Goal: Leave review/rating: Share an evaluation or opinion about a product, service, or content

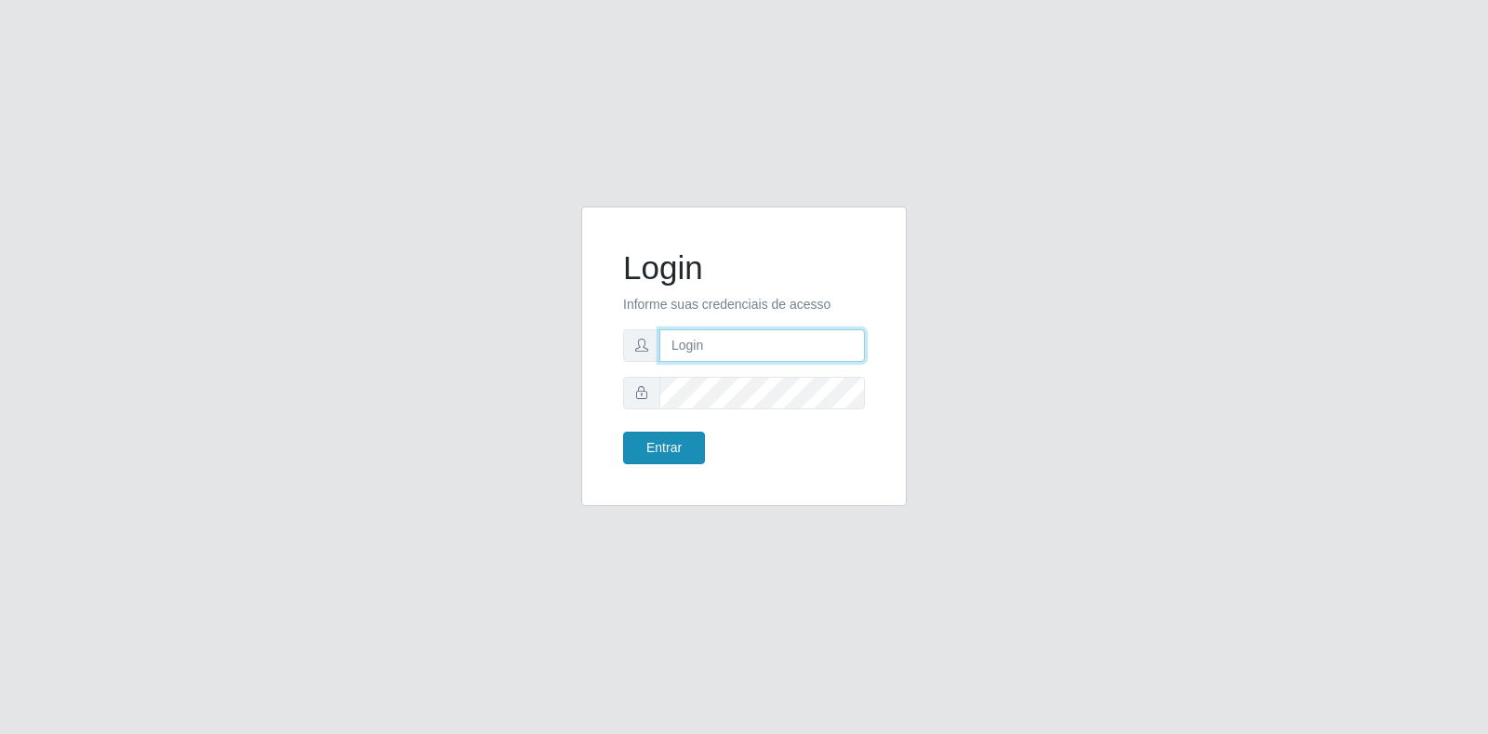
type input "[EMAIL_ADDRESS][DOMAIN_NAME]"
click at [656, 453] on button "Entrar" at bounding box center [664, 448] width 82 height 33
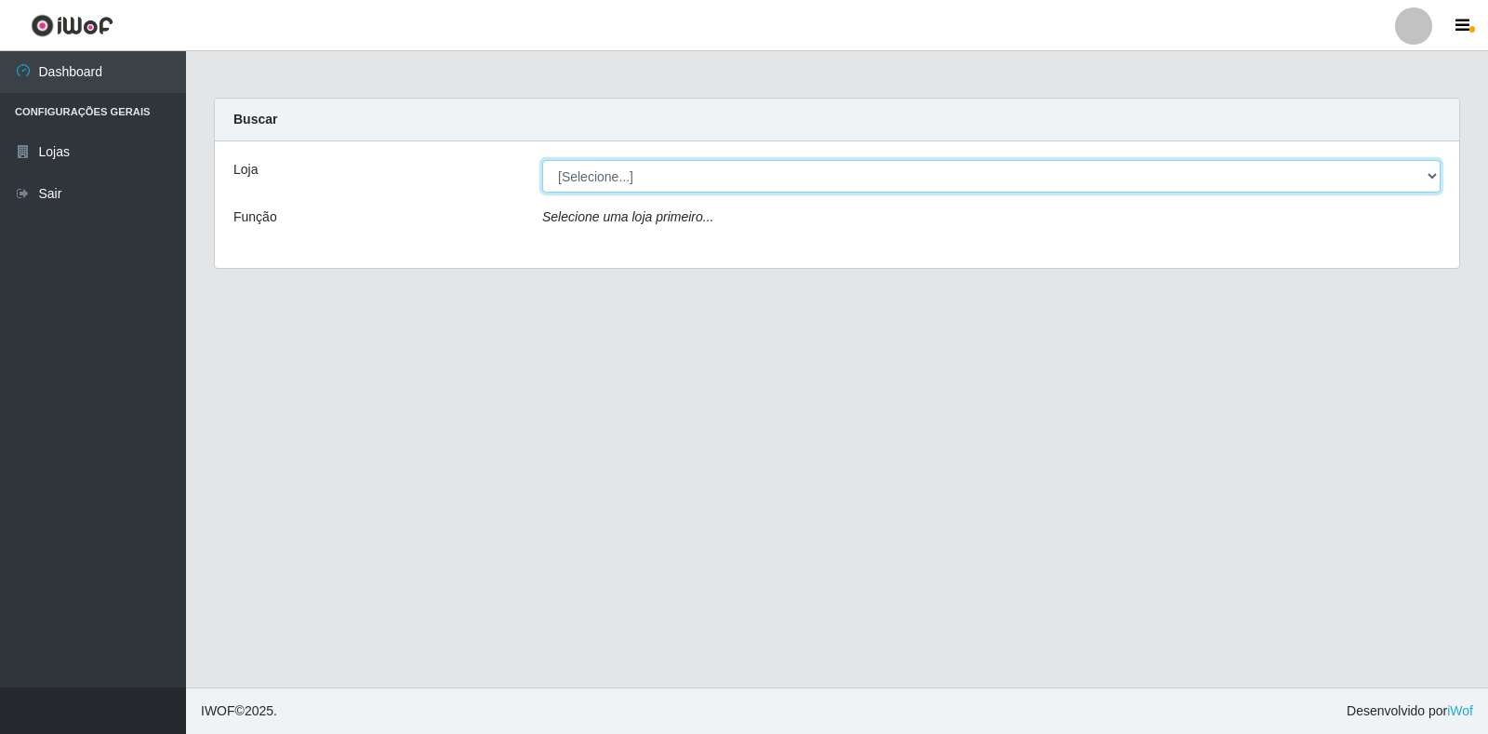
click at [623, 175] on select "[Selecione...] Atacado Vem - Loja 30 Laranjeiras Velha" at bounding box center [991, 176] width 899 height 33
select select "495"
click at [542, 160] on select "[Selecione...] Atacado Vem - Loja 30 Laranjeiras Velha" at bounding box center [991, 176] width 899 height 33
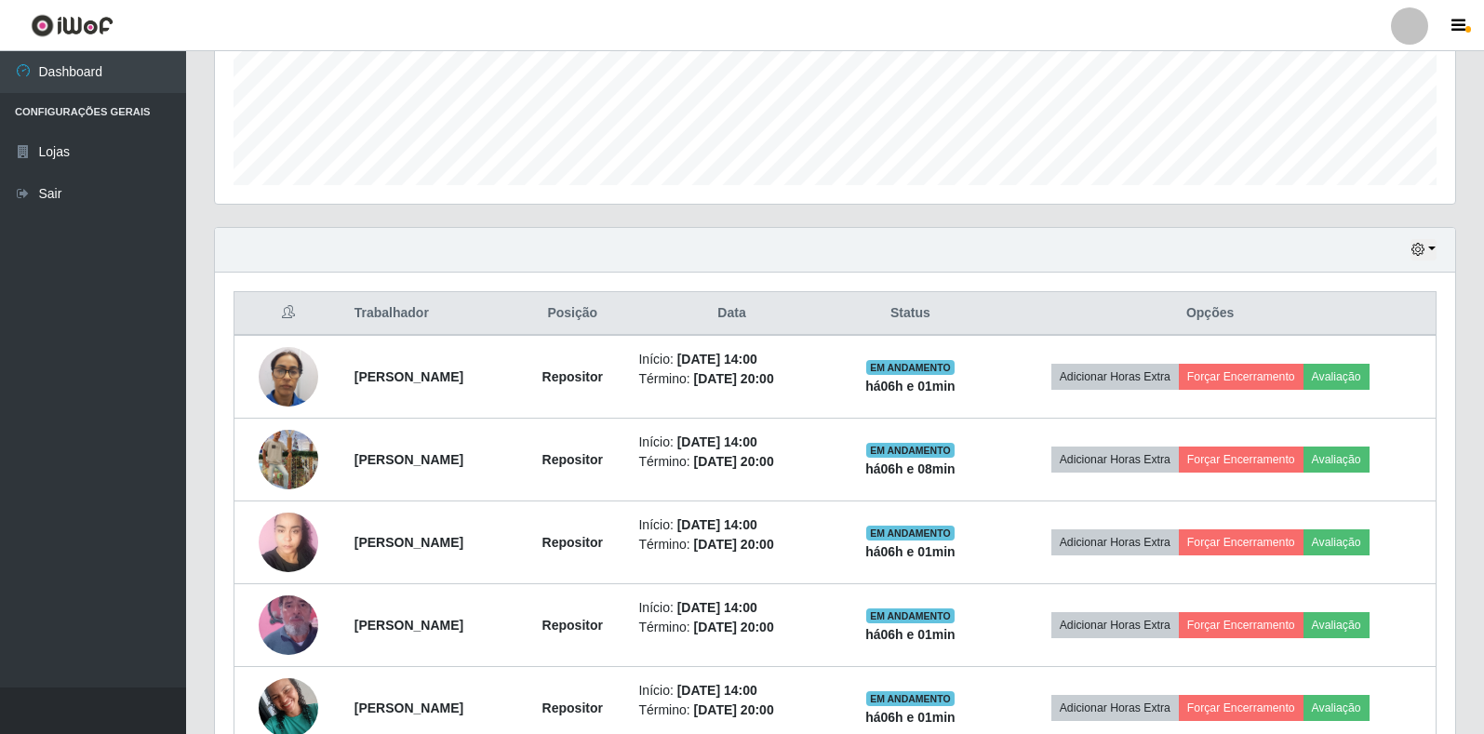
scroll to position [558, 0]
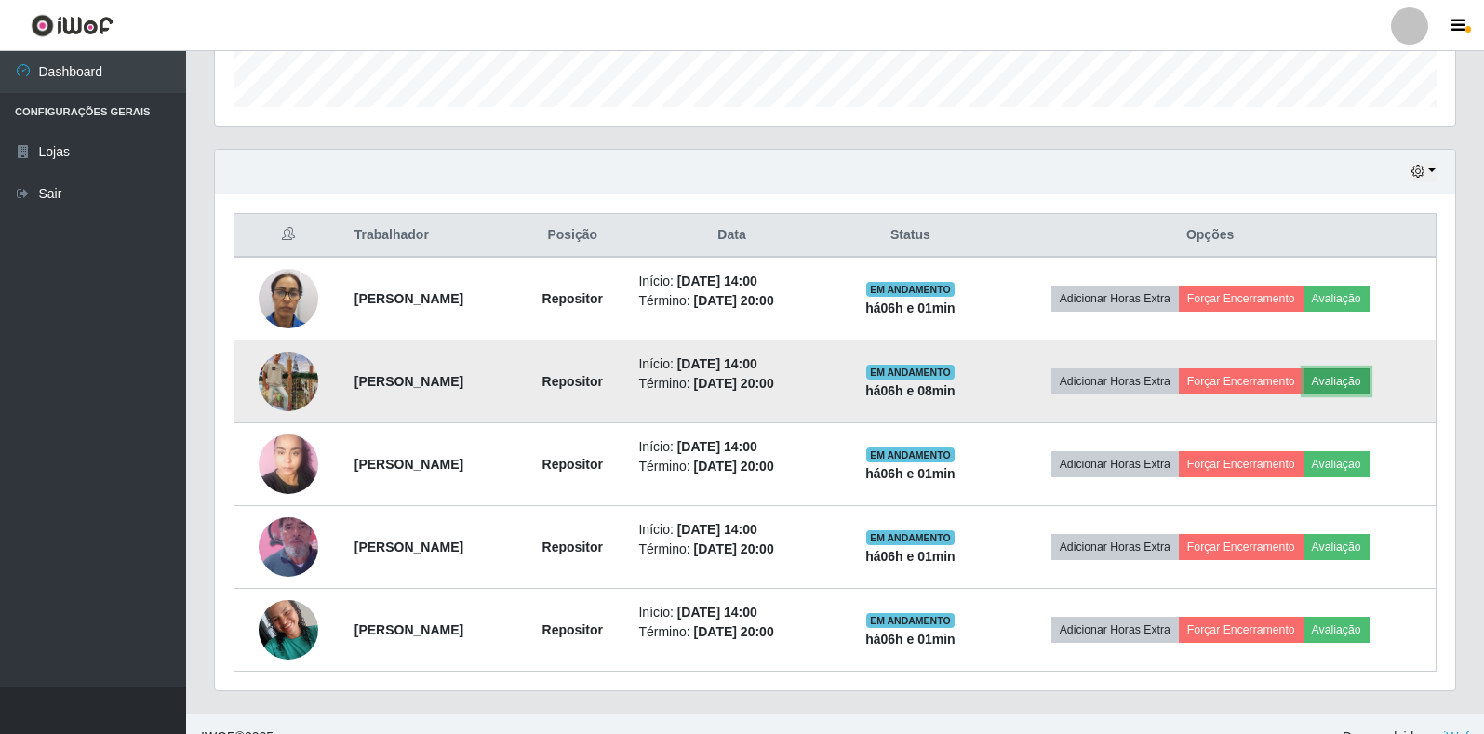
click at [1363, 380] on button "Avaliação" at bounding box center [1336, 381] width 66 height 26
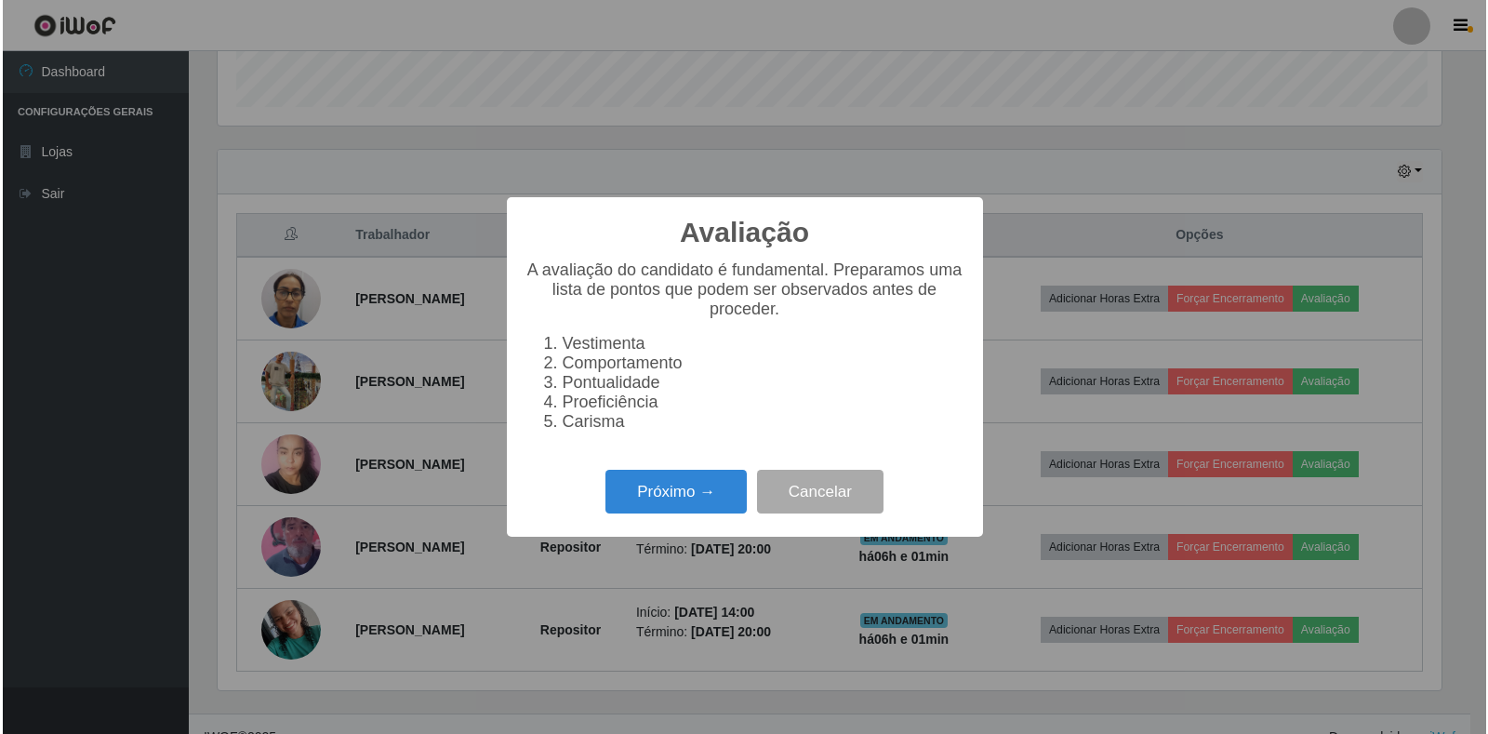
scroll to position [386, 1229]
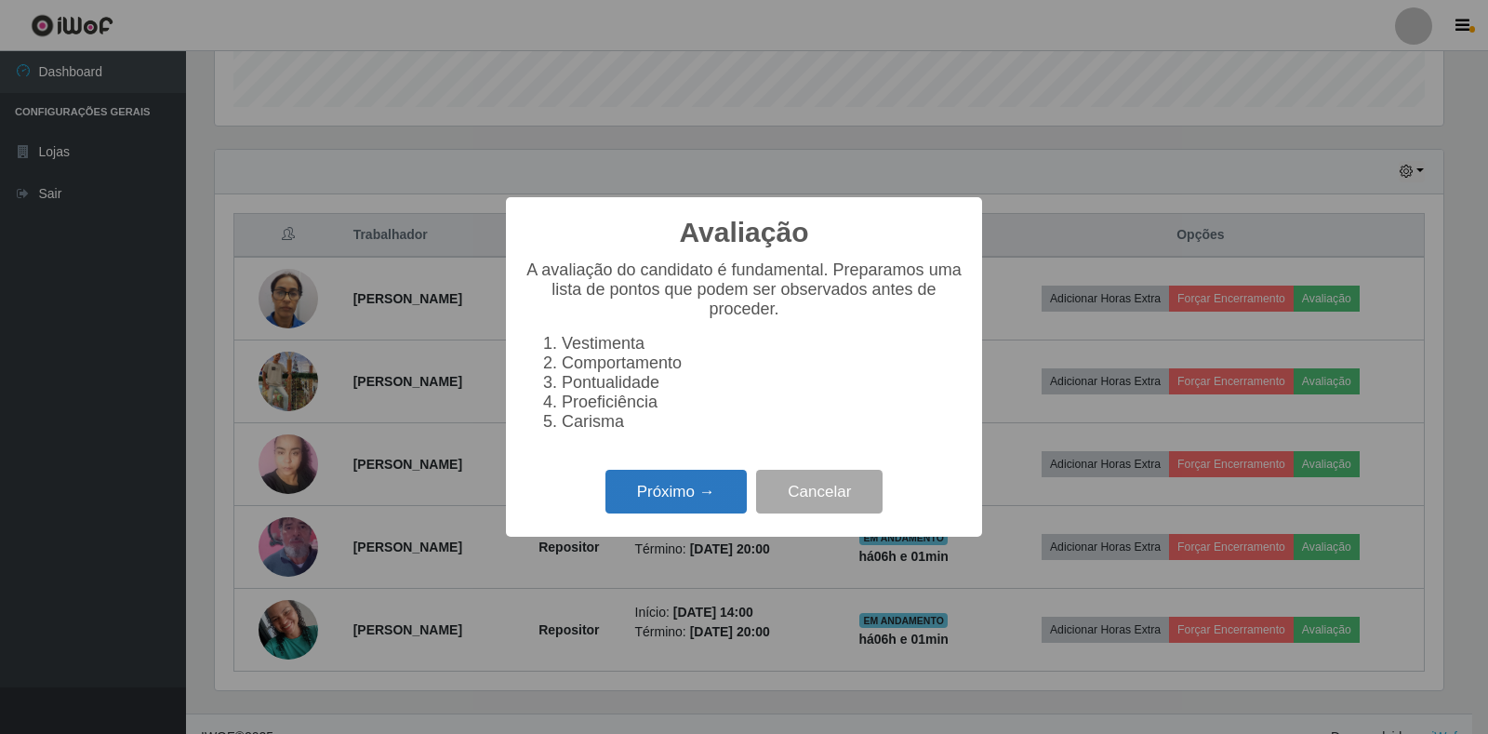
click at [656, 500] on button "Próximo →" at bounding box center [676, 492] width 141 height 44
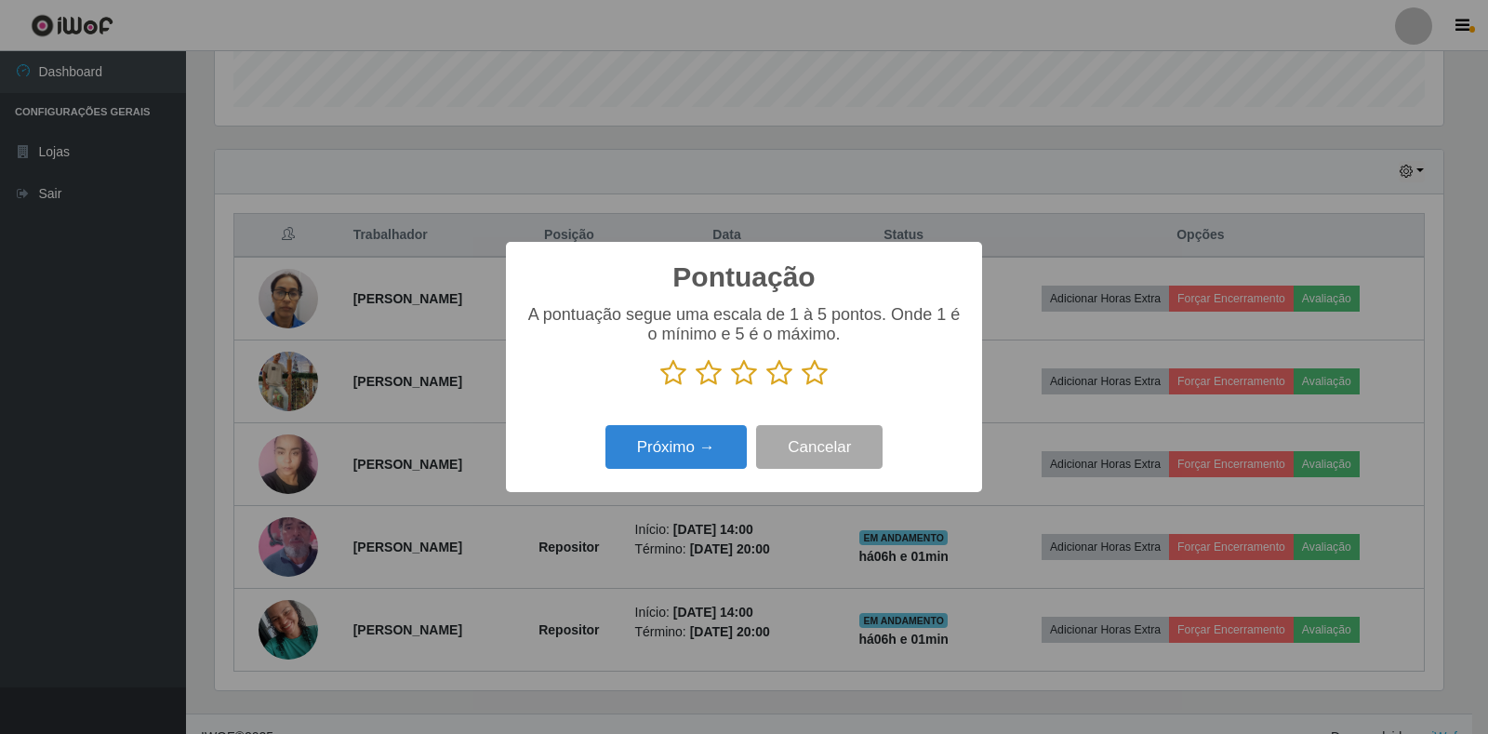
scroll to position [929844, 929001]
click at [817, 375] on icon at bounding box center [815, 373] width 26 height 28
click at [802, 387] on input "radio" at bounding box center [802, 387] width 0 height 0
click at [669, 456] on button "Próximo →" at bounding box center [676, 447] width 141 height 44
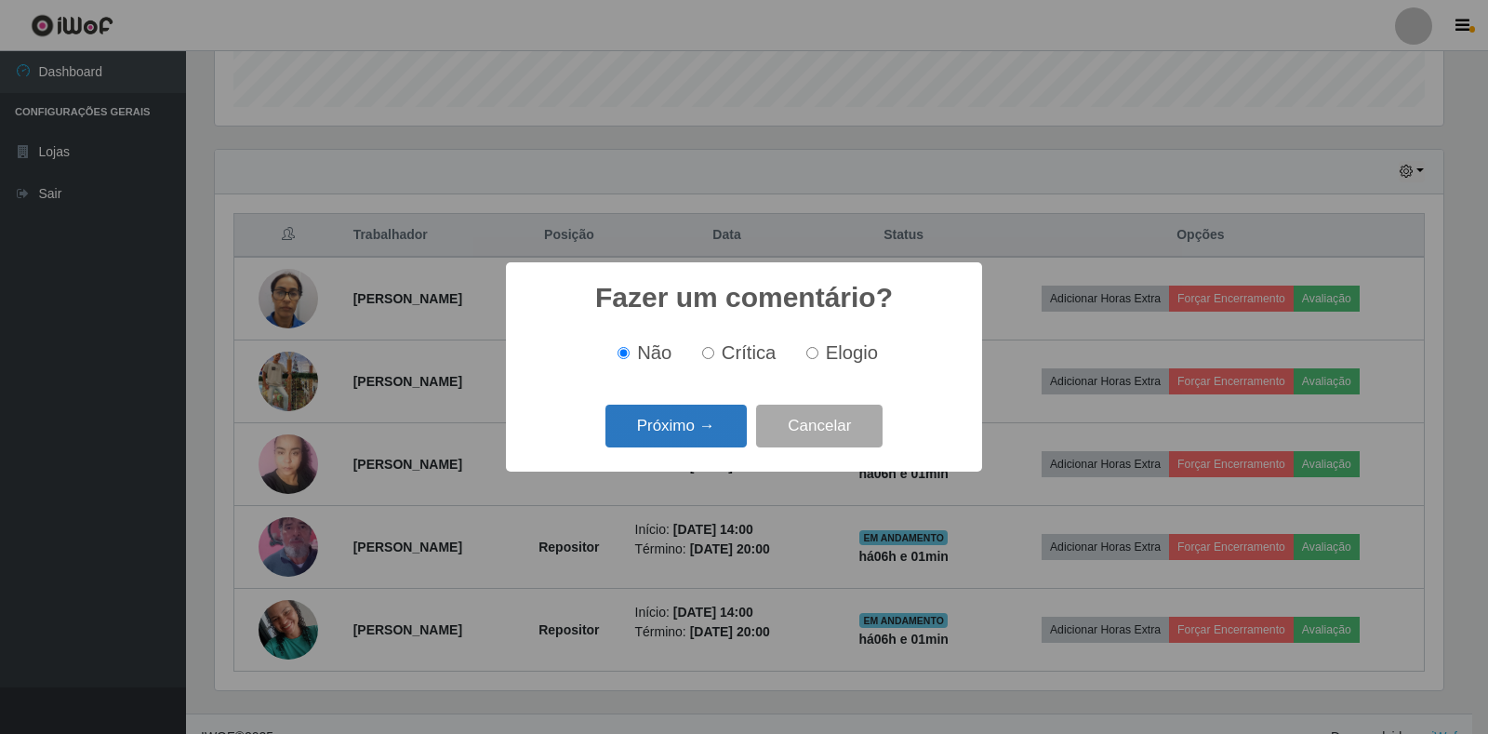
click at [697, 436] on button "Próximo →" at bounding box center [676, 427] width 141 height 44
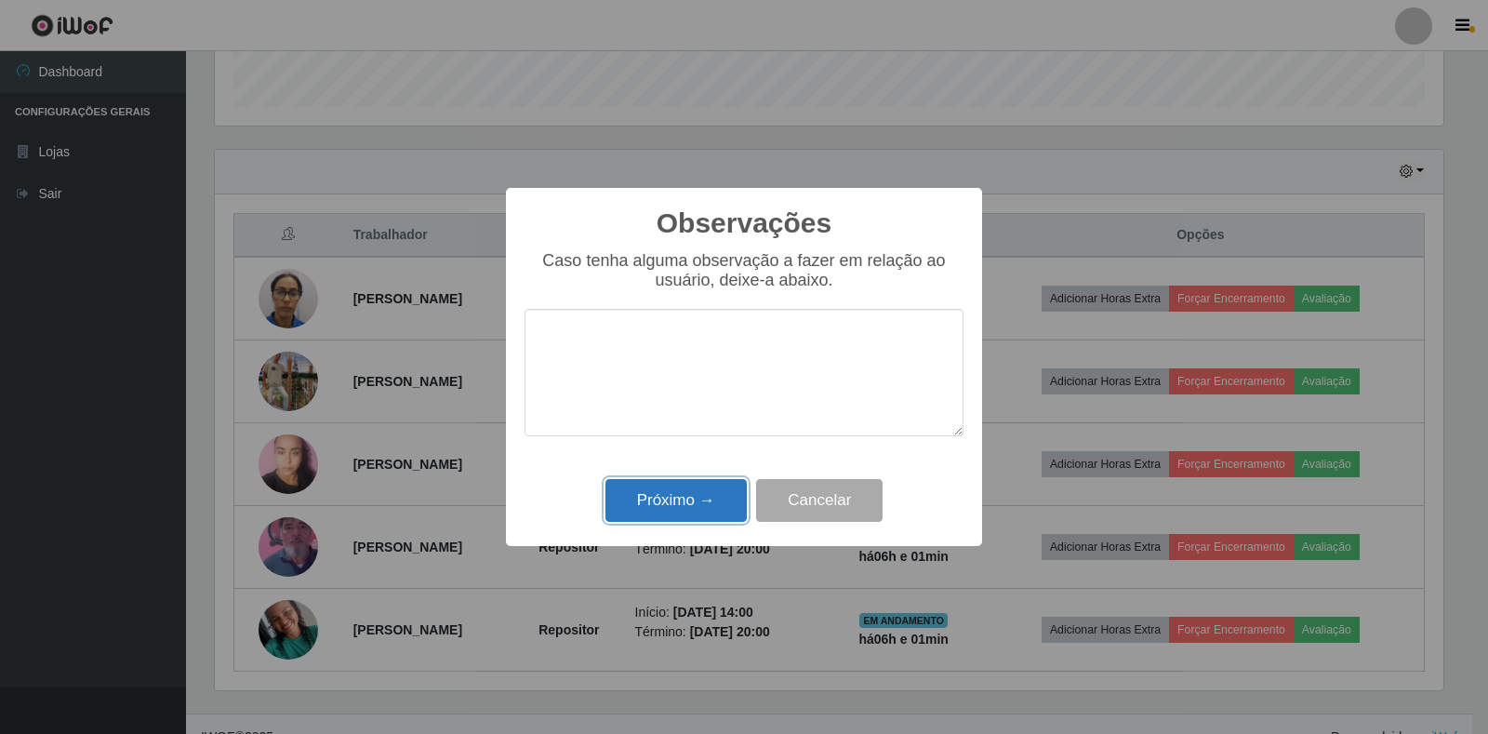
click at [701, 497] on button "Próximo →" at bounding box center [676, 501] width 141 height 44
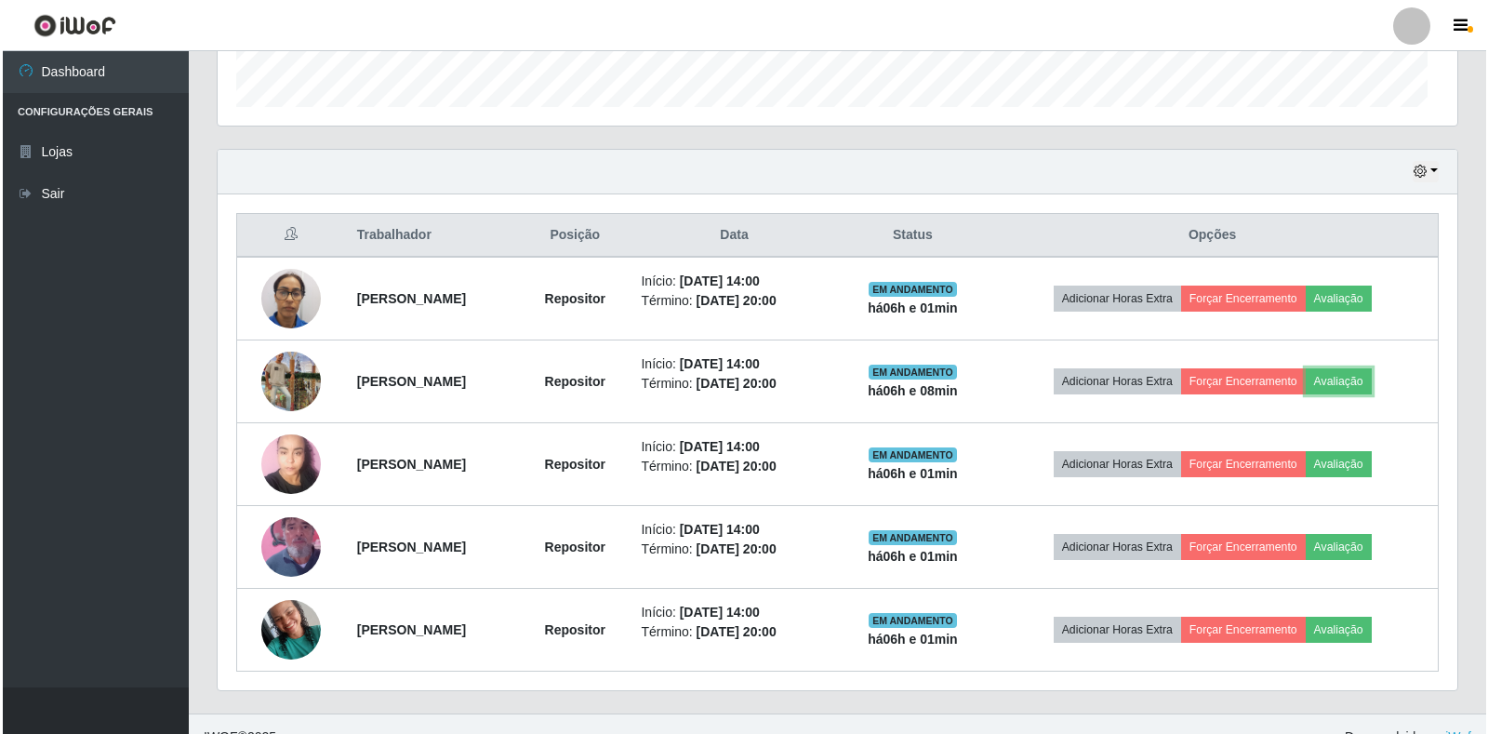
scroll to position [386, 1240]
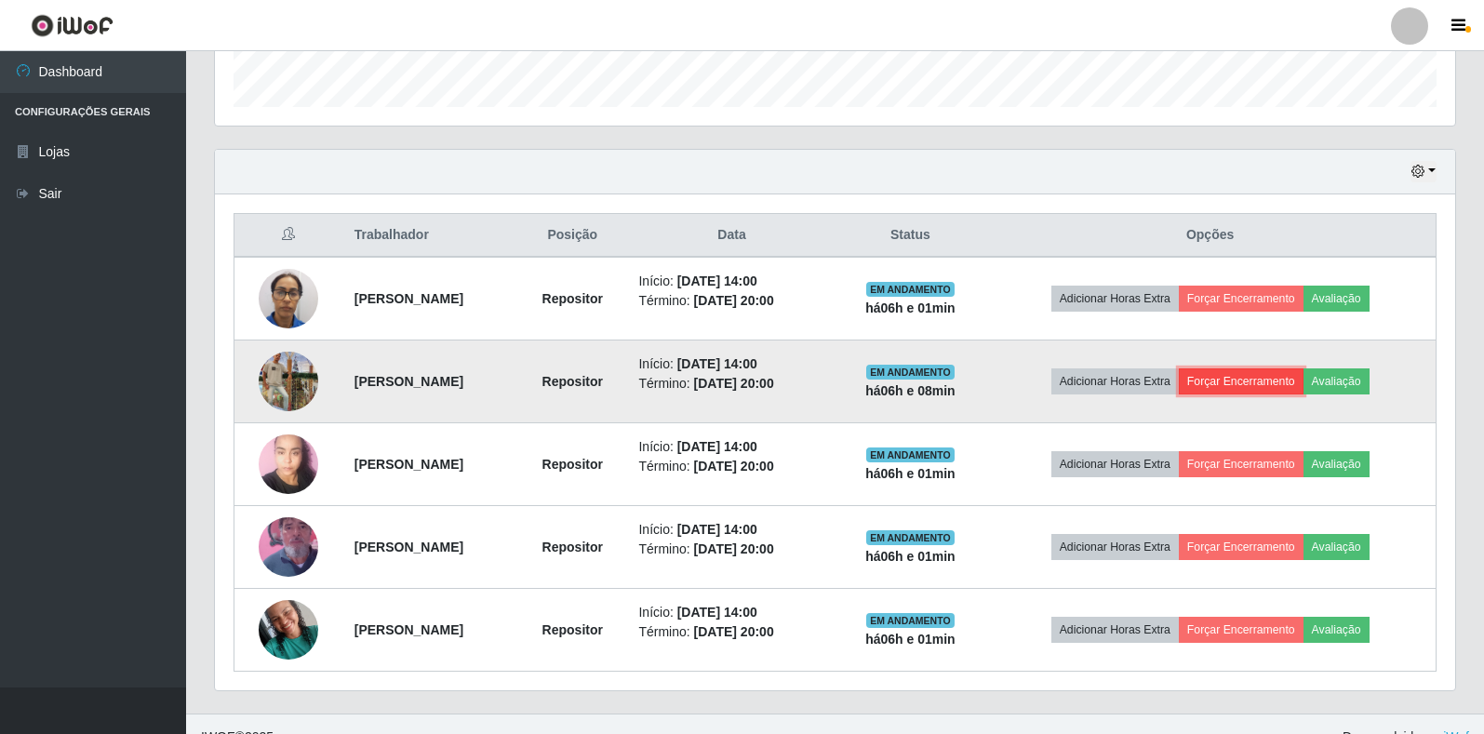
click at [1254, 377] on button "Forçar Encerramento" at bounding box center [1241, 381] width 125 height 26
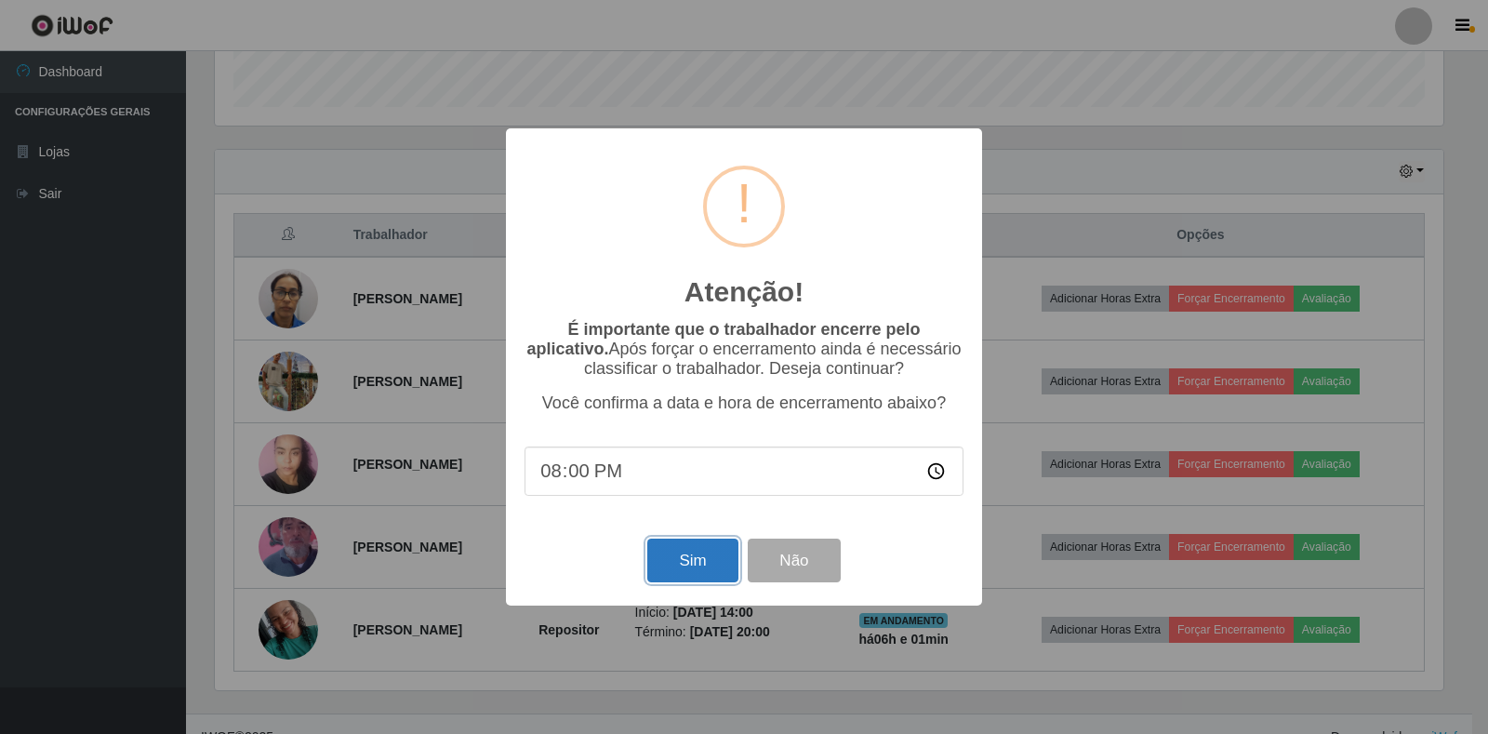
click at [684, 567] on button "Sim" at bounding box center [692, 561] width 90 height 44
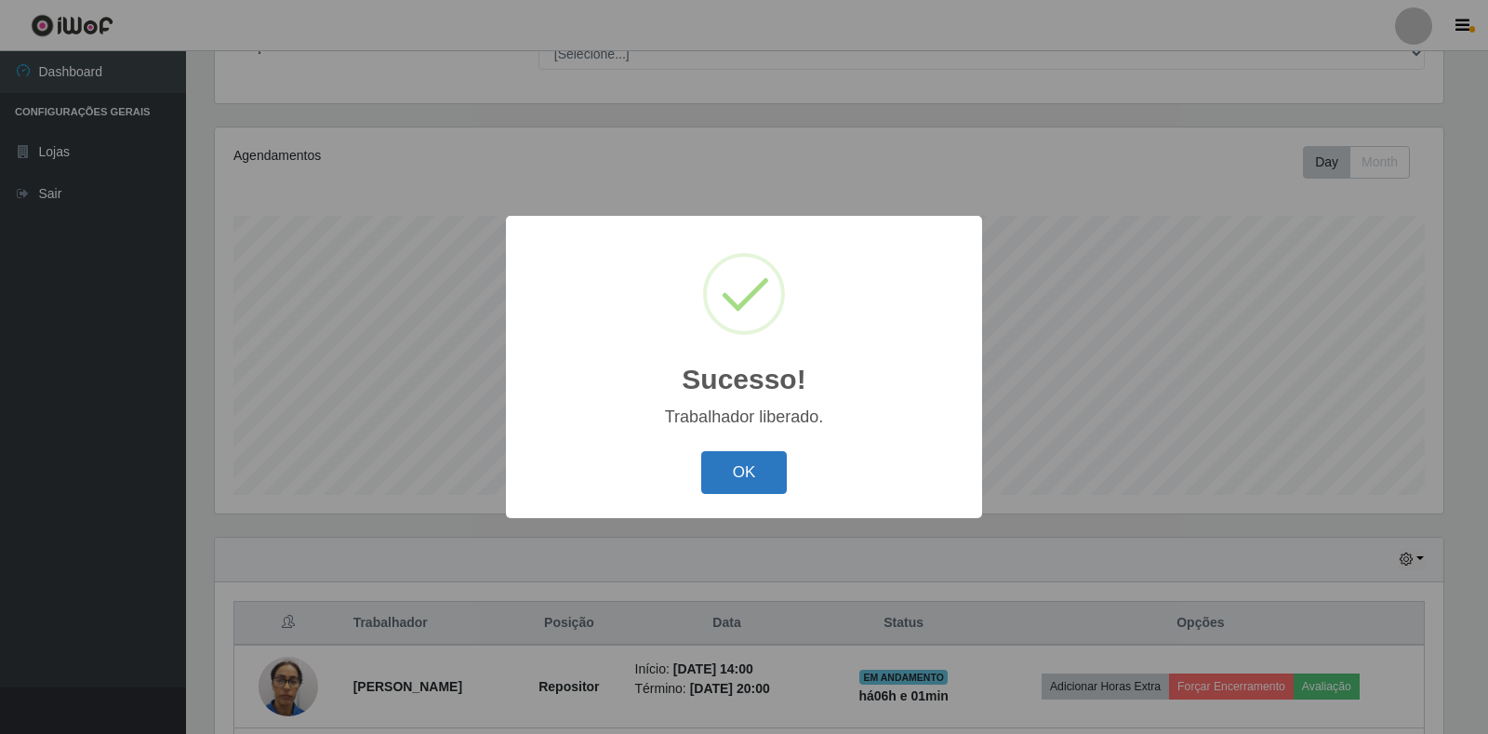
click at [740, 476] on button "OK" at bounding box center [744, 473] width 87 height 44
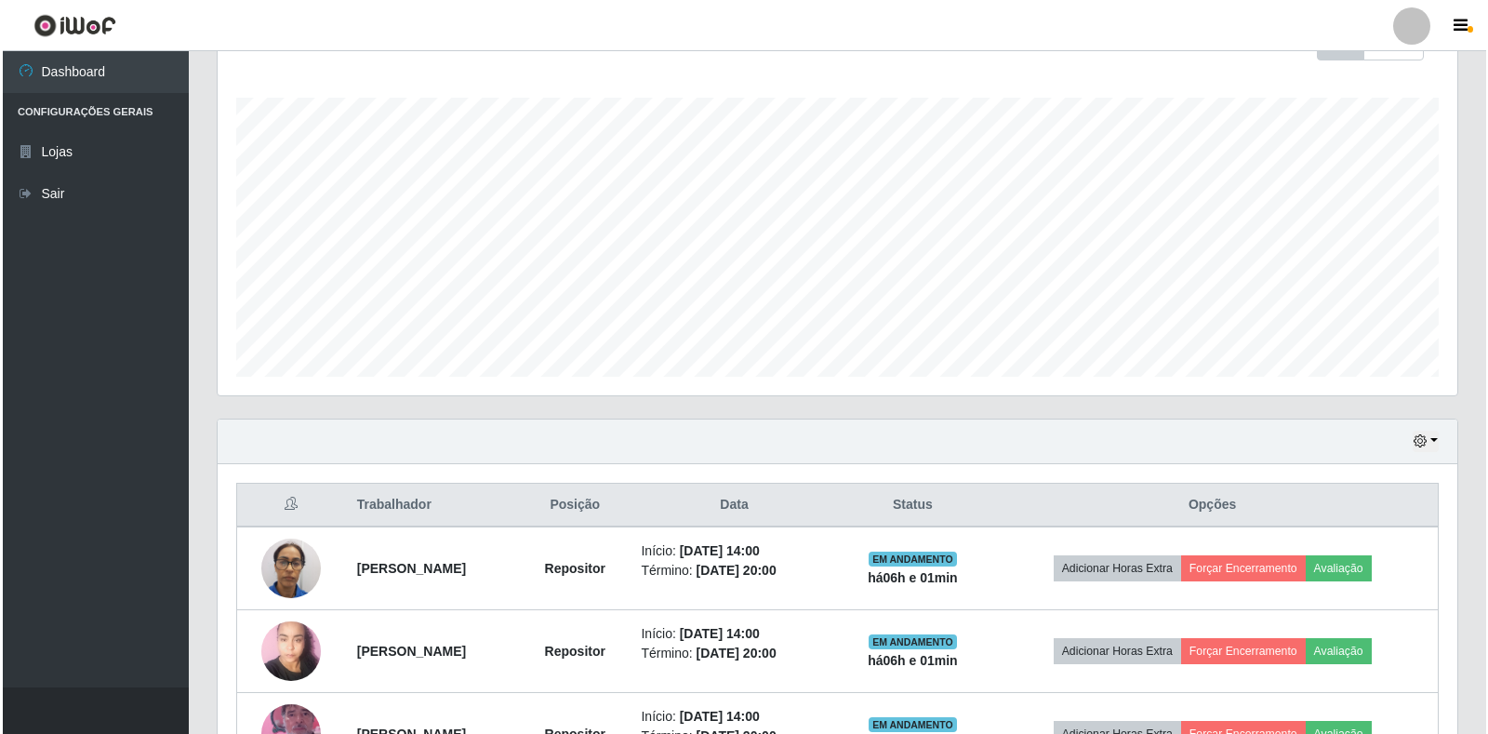
scroll to position [449, 0]
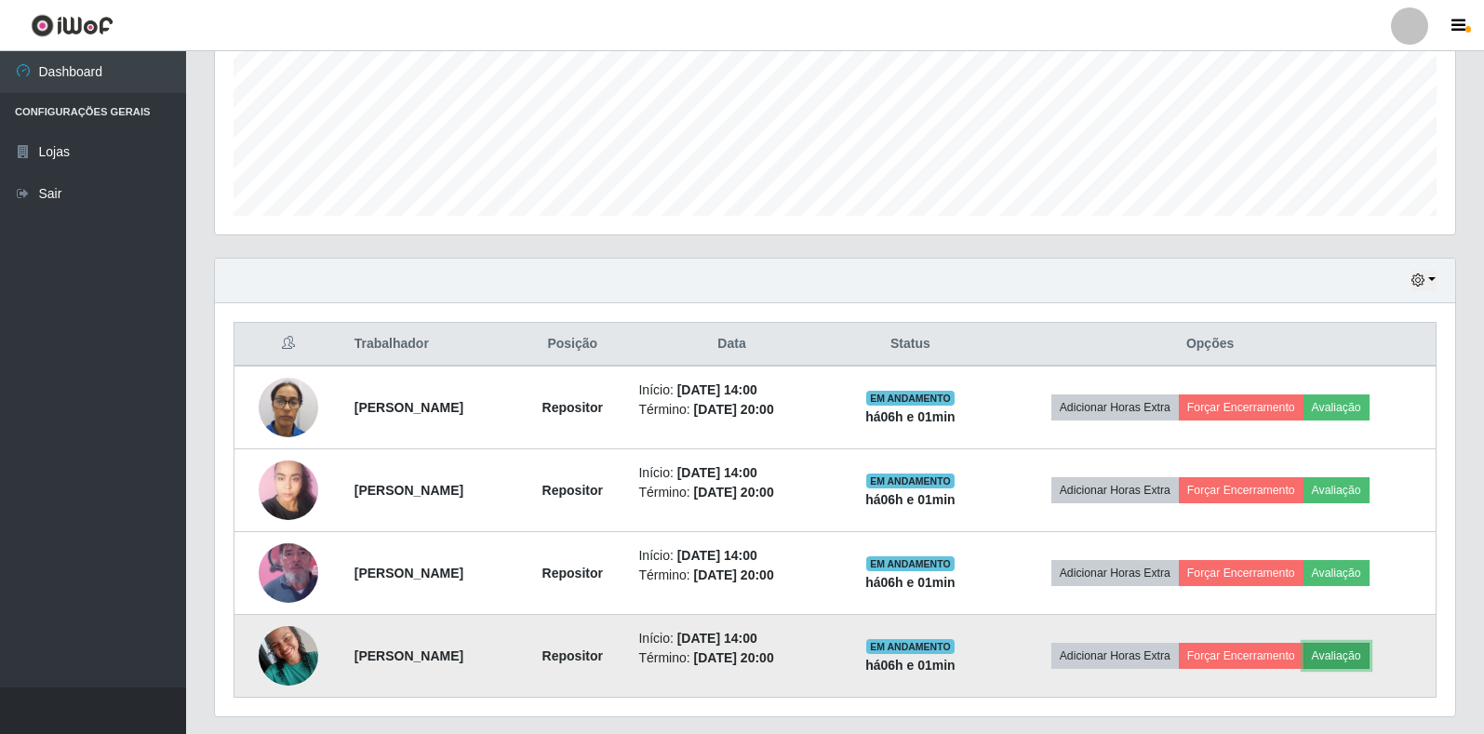
click at [1359, 659] on button "Avaliação" at bounding box center [1336, 656] width 66 height 26
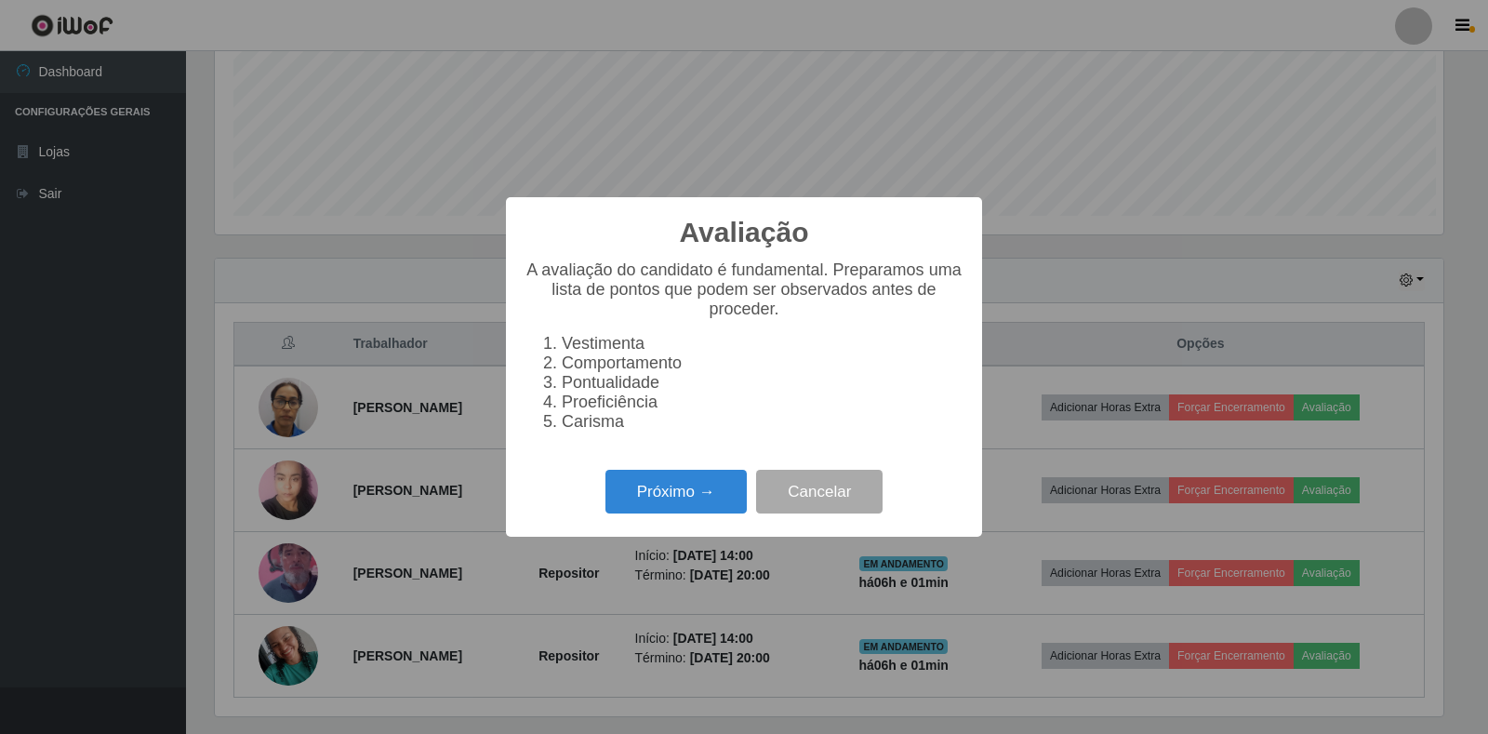
scroll to position [386, 1229]
click at [701, 503] on button "Próximo →" at bounding box center [676, 492] width 141 height 44
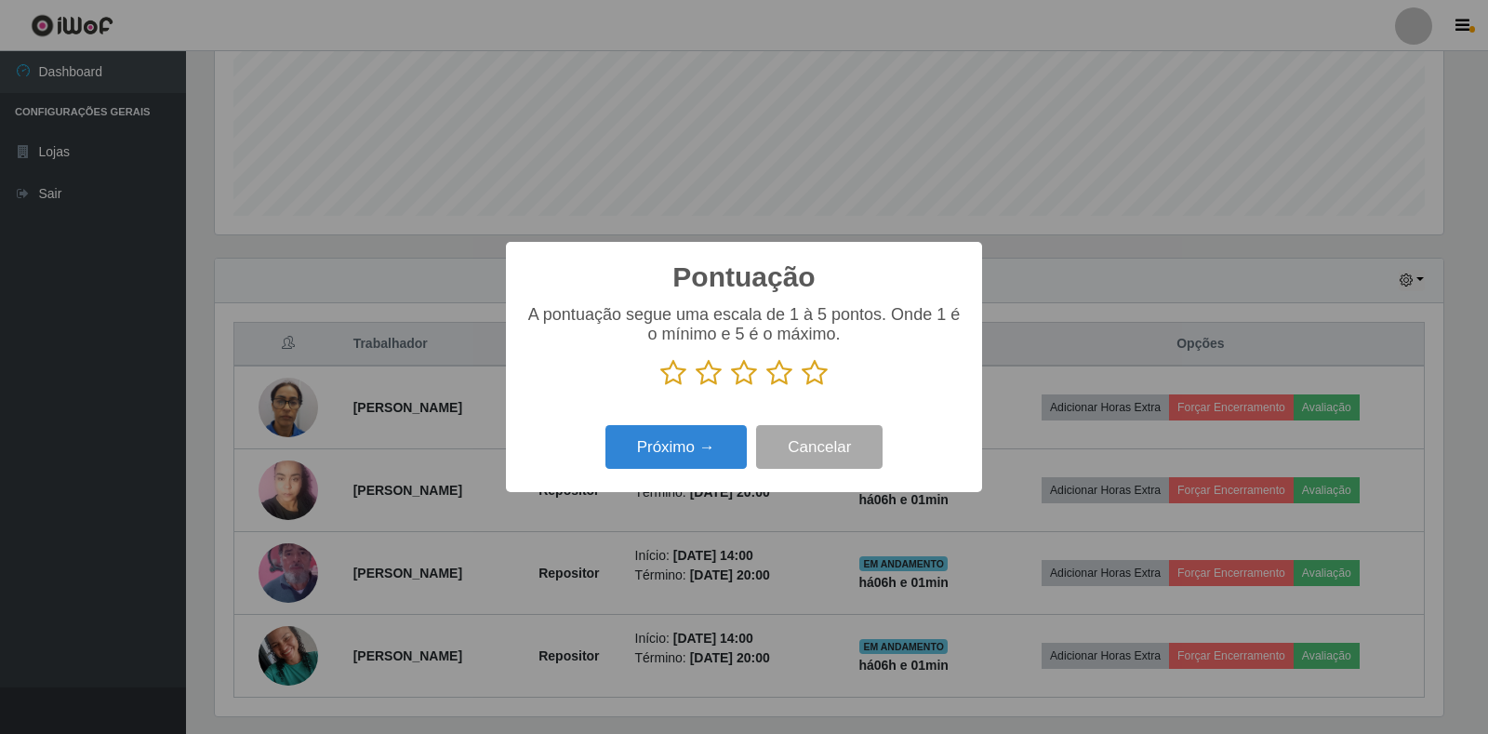
click at [828, 375] on p at bounding box center [744, 373] width 439 height 28
click at [809, 383] on icon at bounding box center [815, 373] width 26 height 28
click at [802, 387] on input "radio" at bounding box center [802, 387] width 0 height 0
click at [726, 450] on button "Próximo →" at bounding box center [676, 447] width 141 height 44
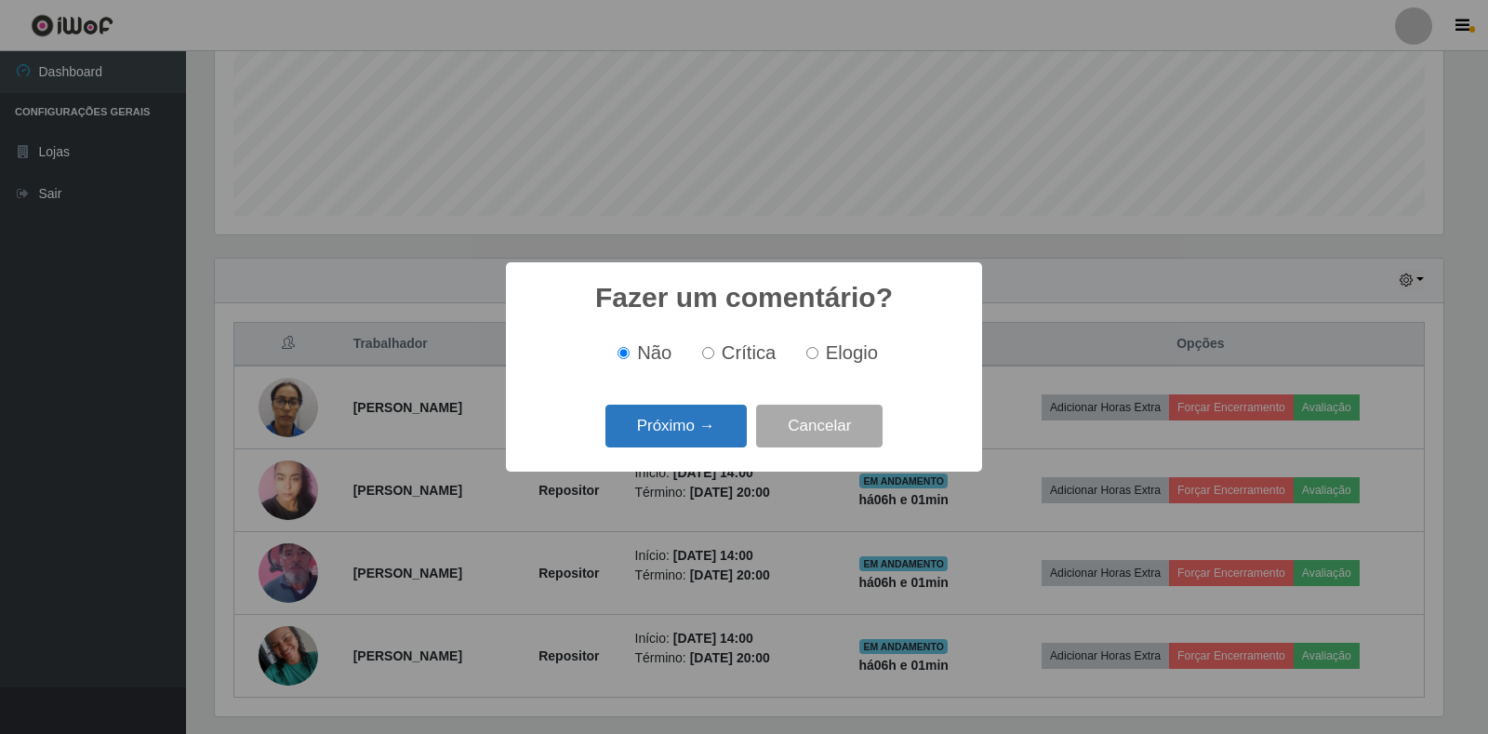
click at [677, 421] on button "Próximo →" at bounding box center [676, 427] width 141 height 44
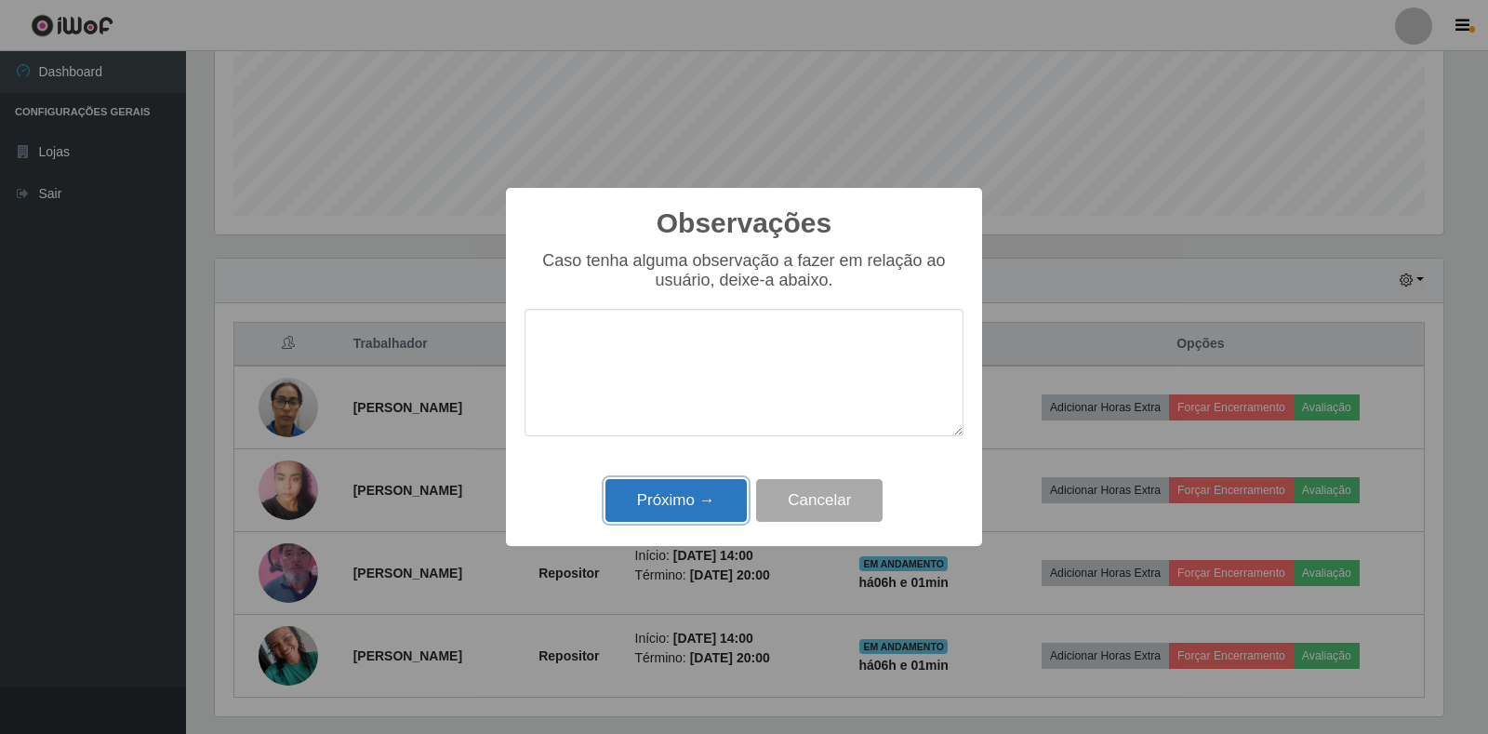
click at [711, 501] on button "Próximo →" at bounding box center [676, 501] width 141 height 44
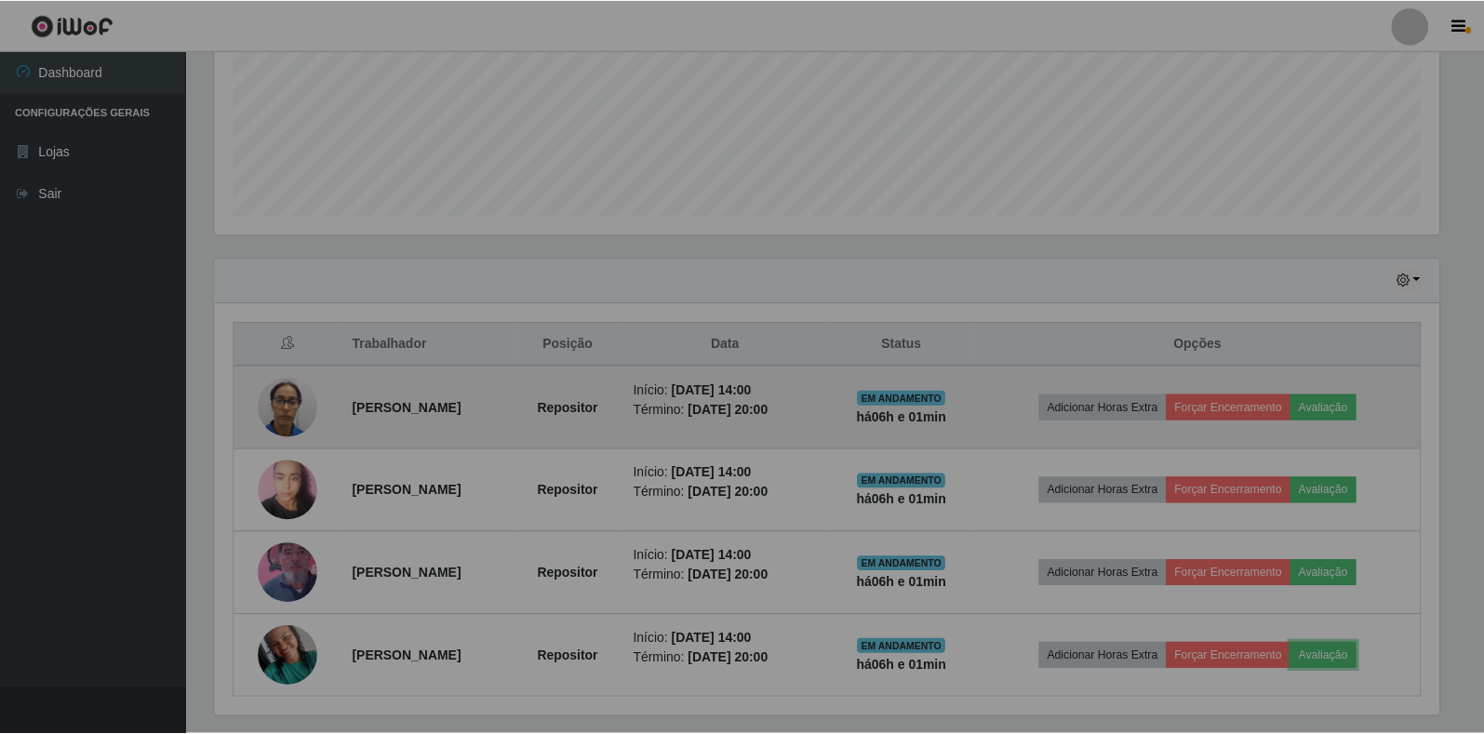
scroll to position [386, 1240]
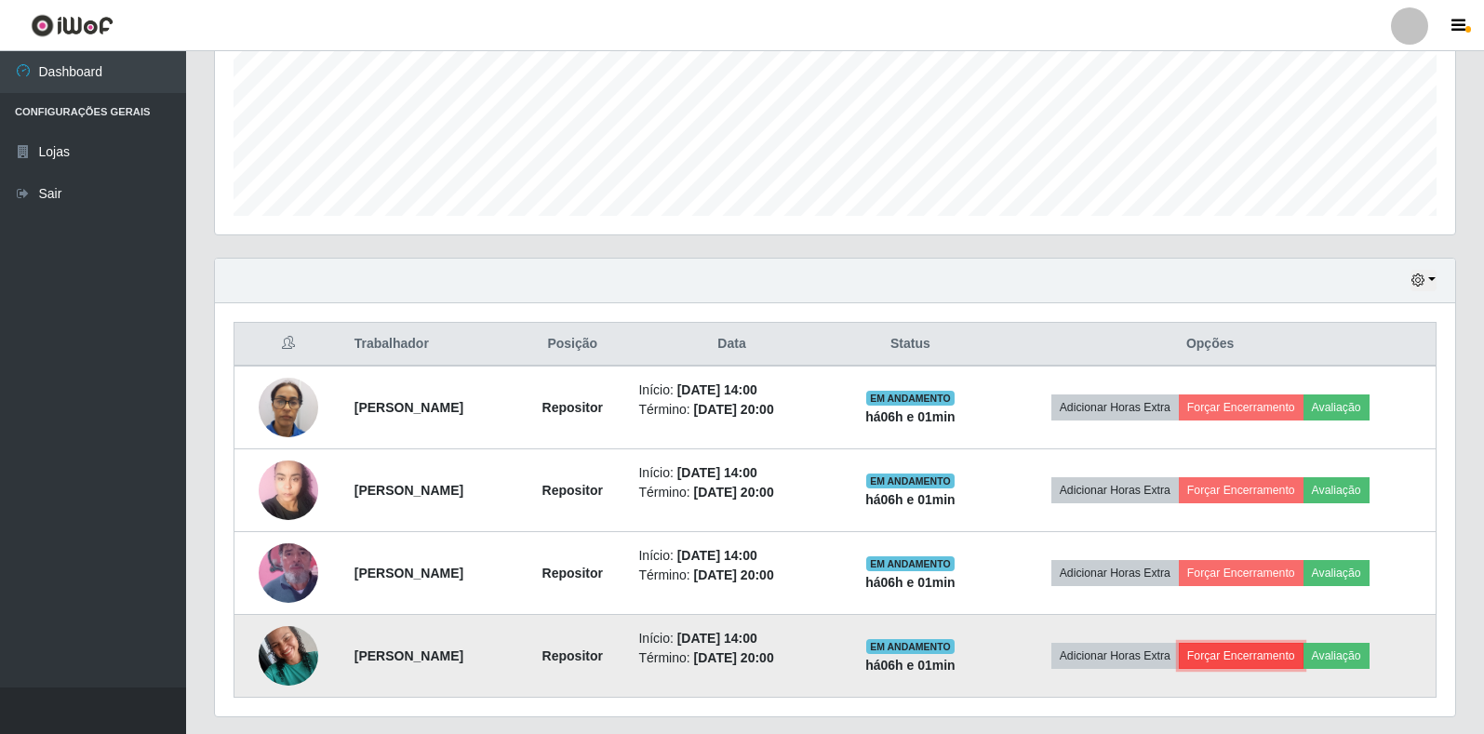
click at [1287, 655] on button "Forçar Encerramento" at bounding box center [1241, 656] width 125 height 26
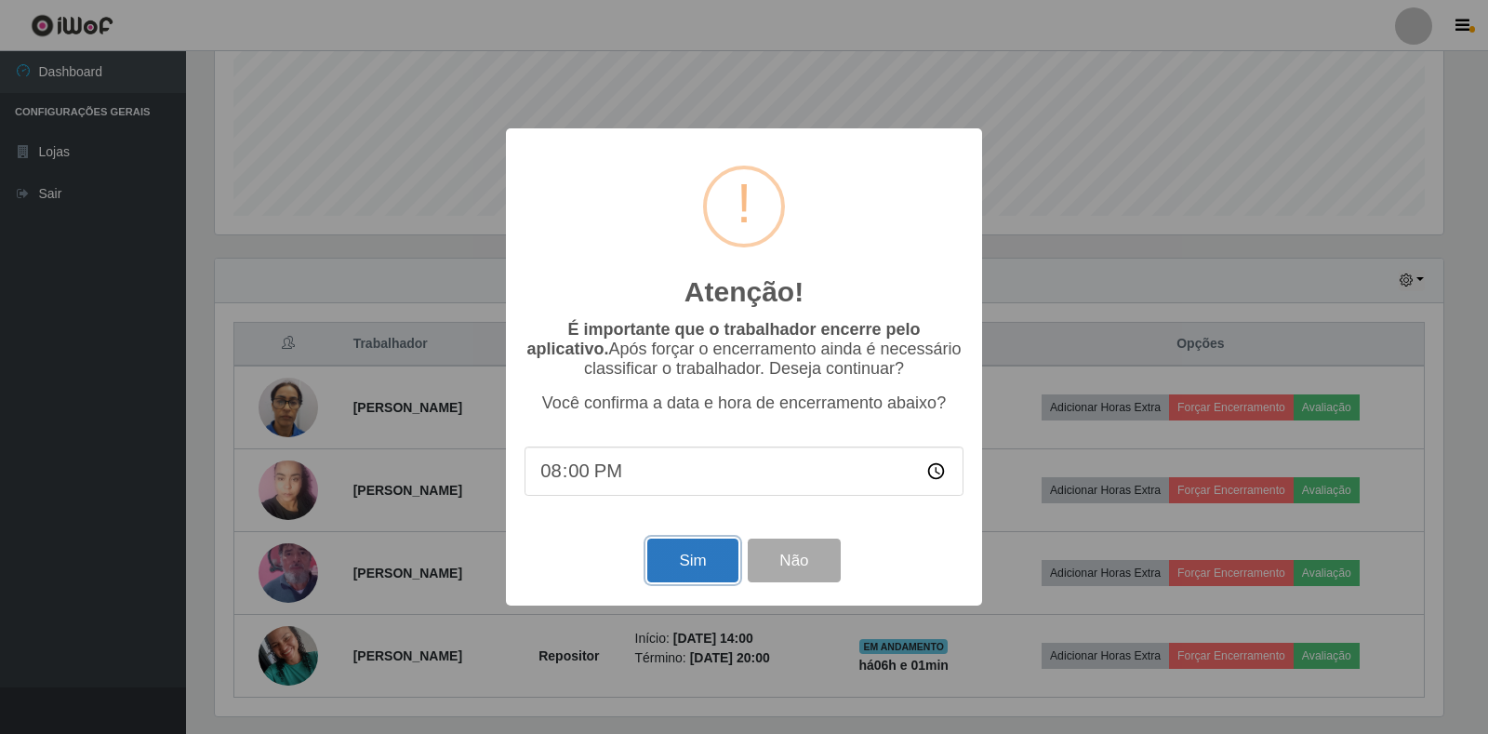
click at [685, 570] on button "Sim" at bounding box center [692, 561] width 90 height 44
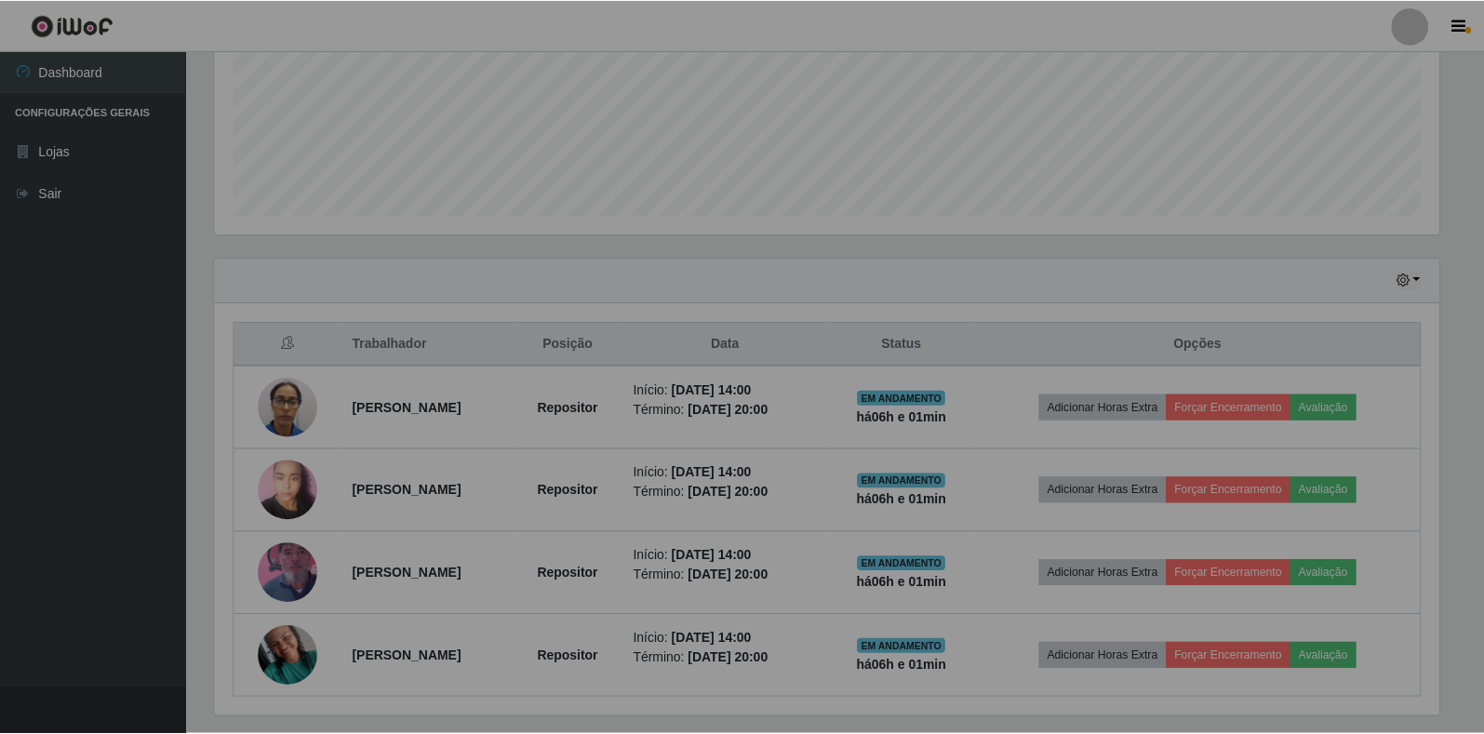
scroll to position [0, 0]
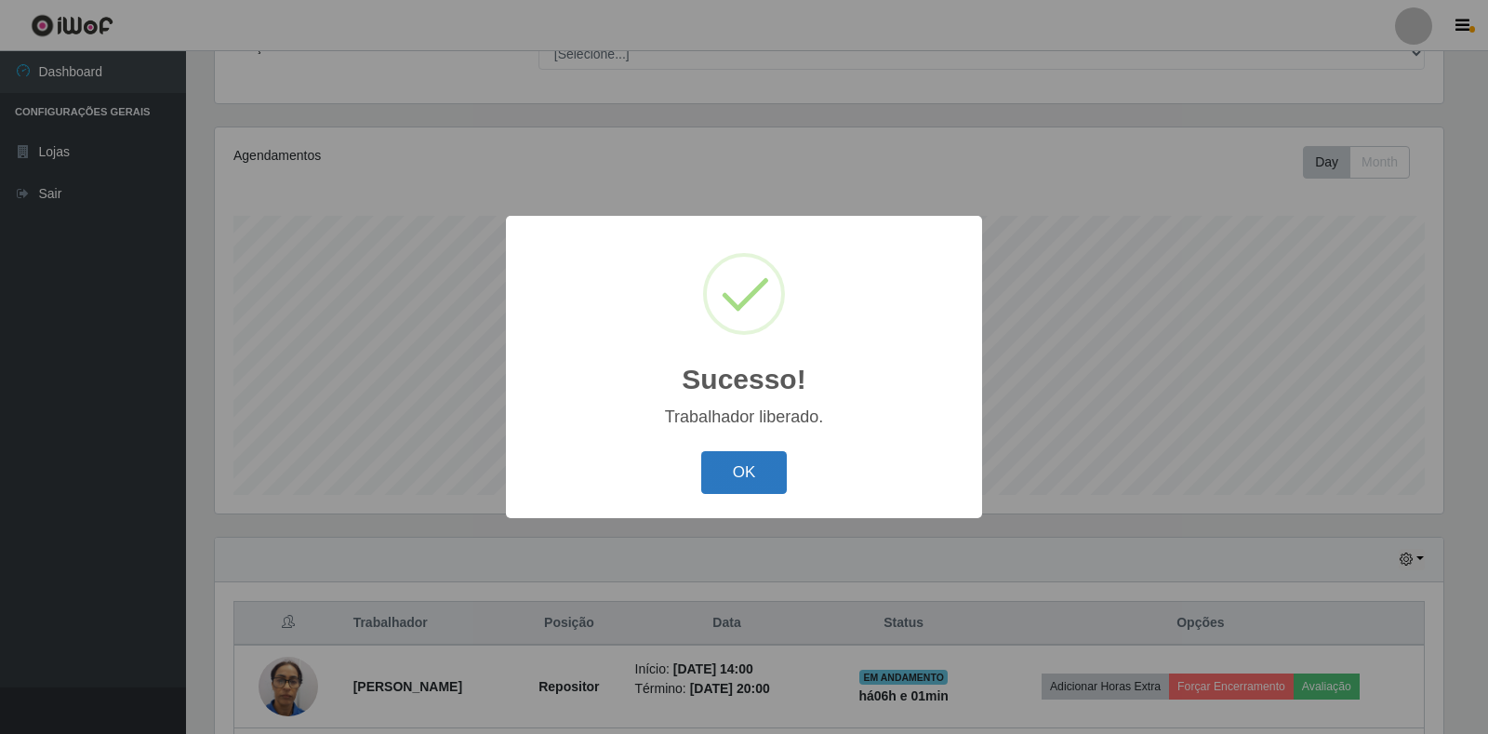
click at [734, 490] on button "OK" at bounding box center [744, 473] width 87 height 44
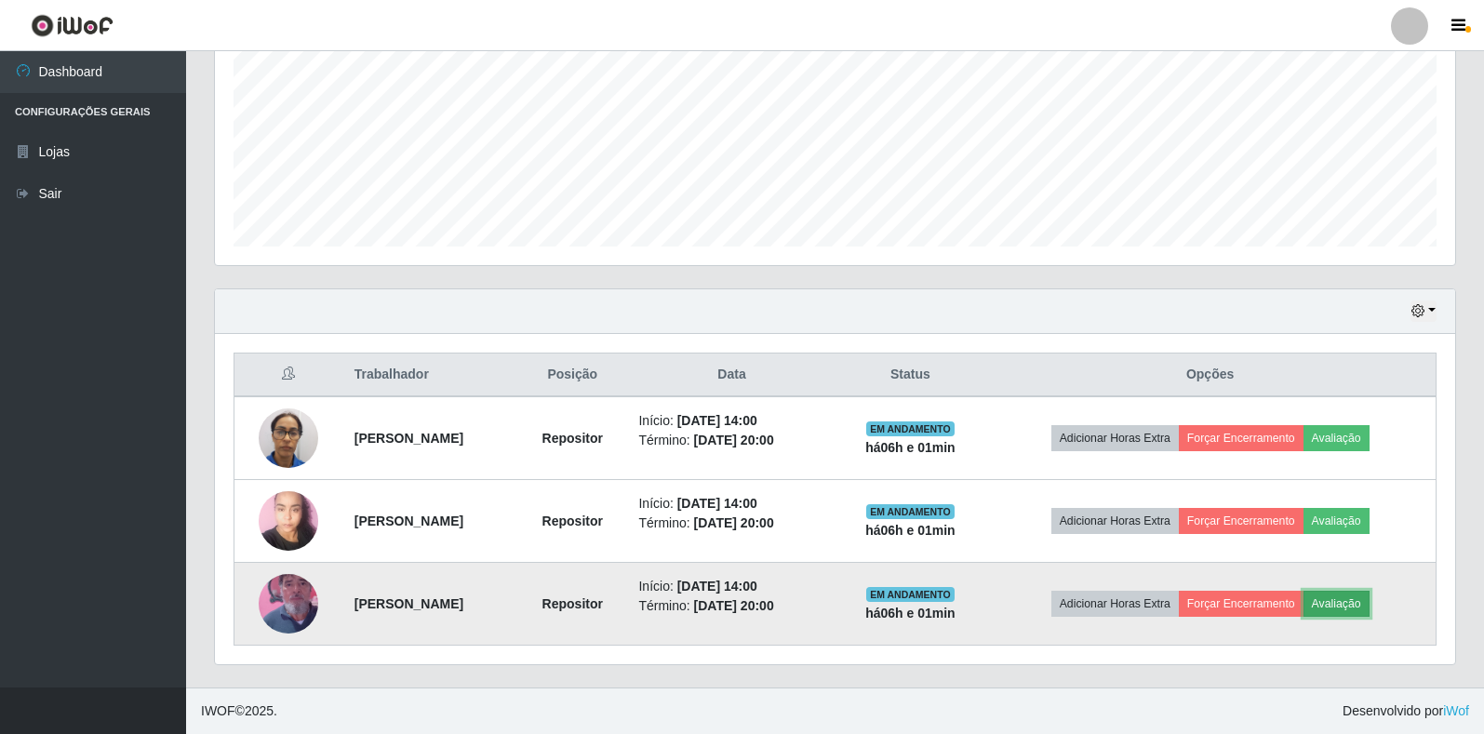
click at [1369, 606] on button "Avaliação" at bounding box center [1336, 604] width 66 height 26
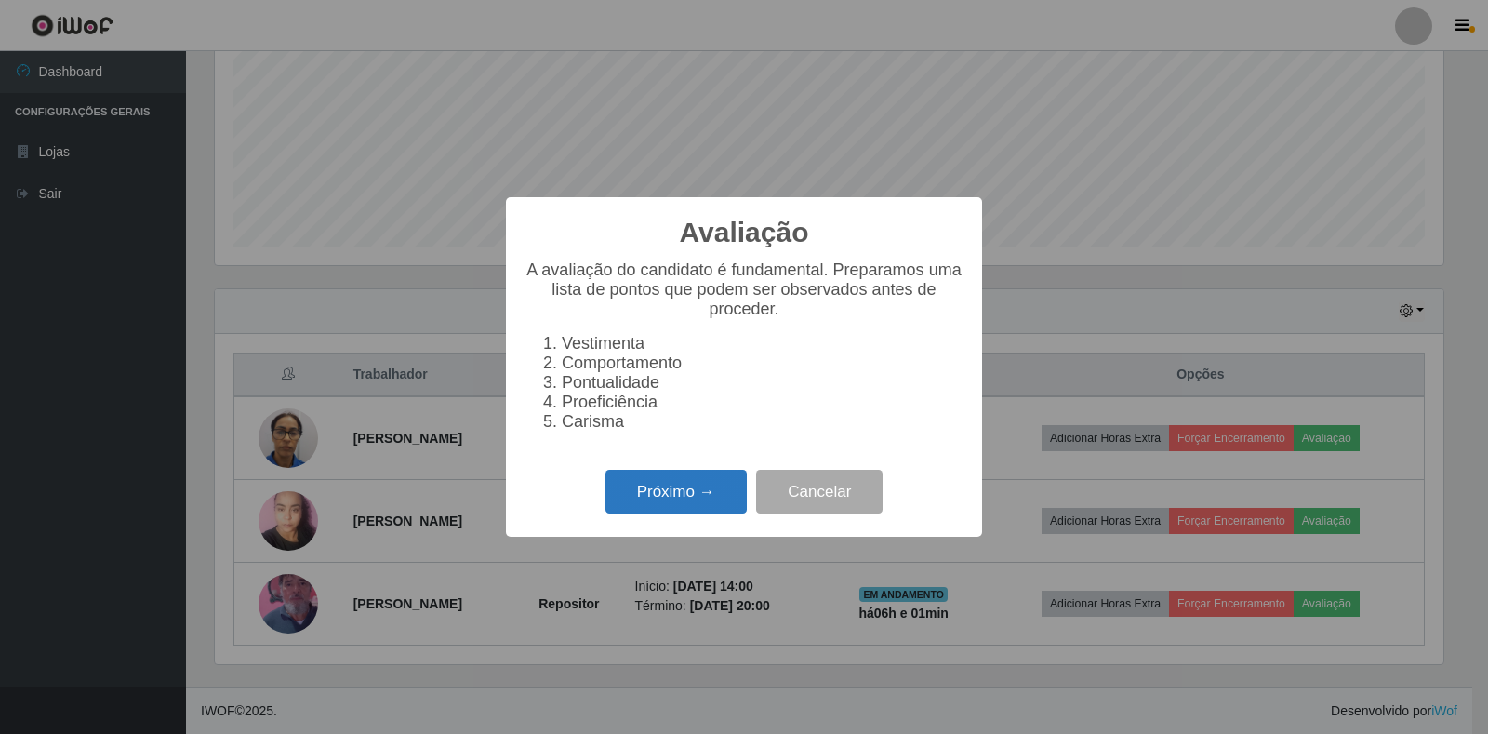
click at [662, 494] on button "Próximo →" at bounding box center [676, 492] width 141 height 44
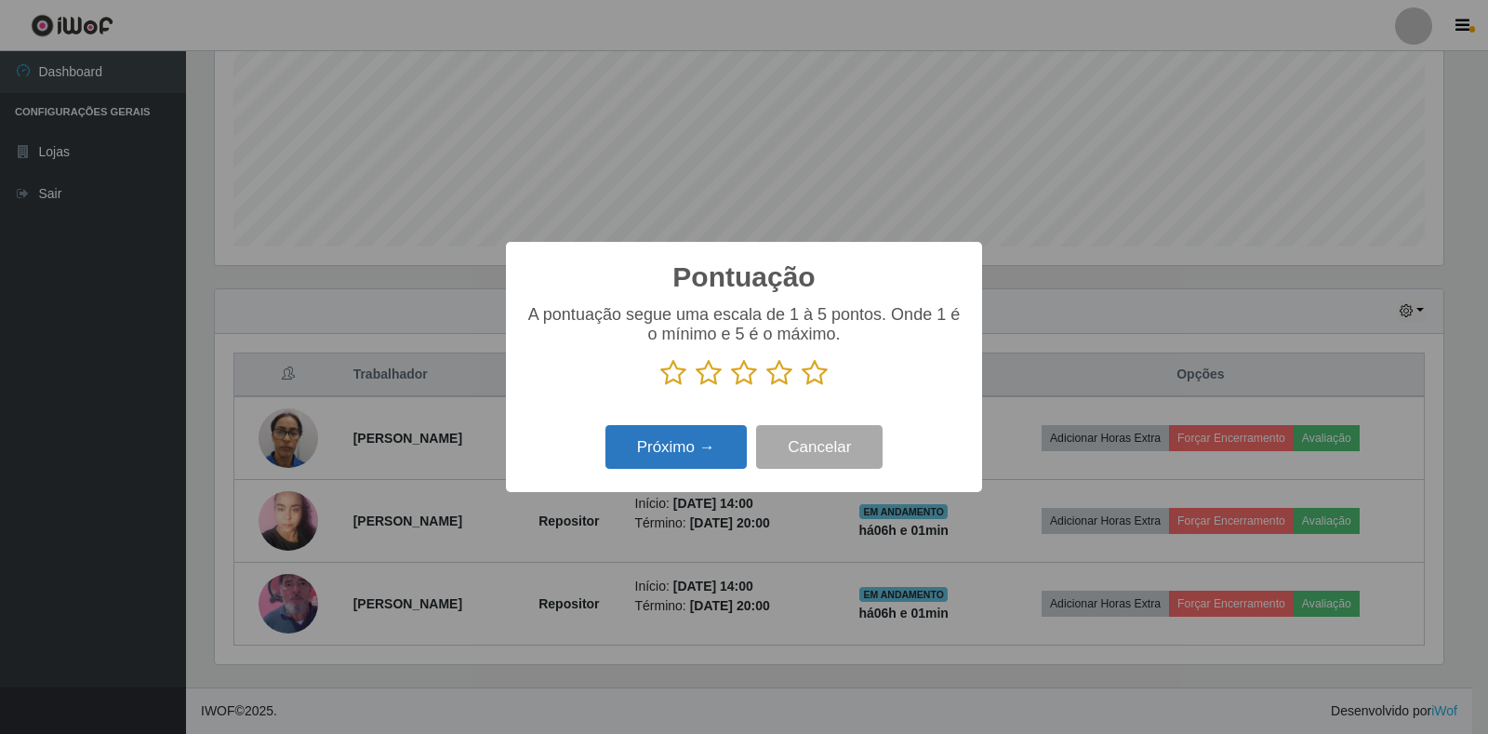
click at [678, 460] on button "Próximo →" at bounding box center [676, 447] width 141 height 44
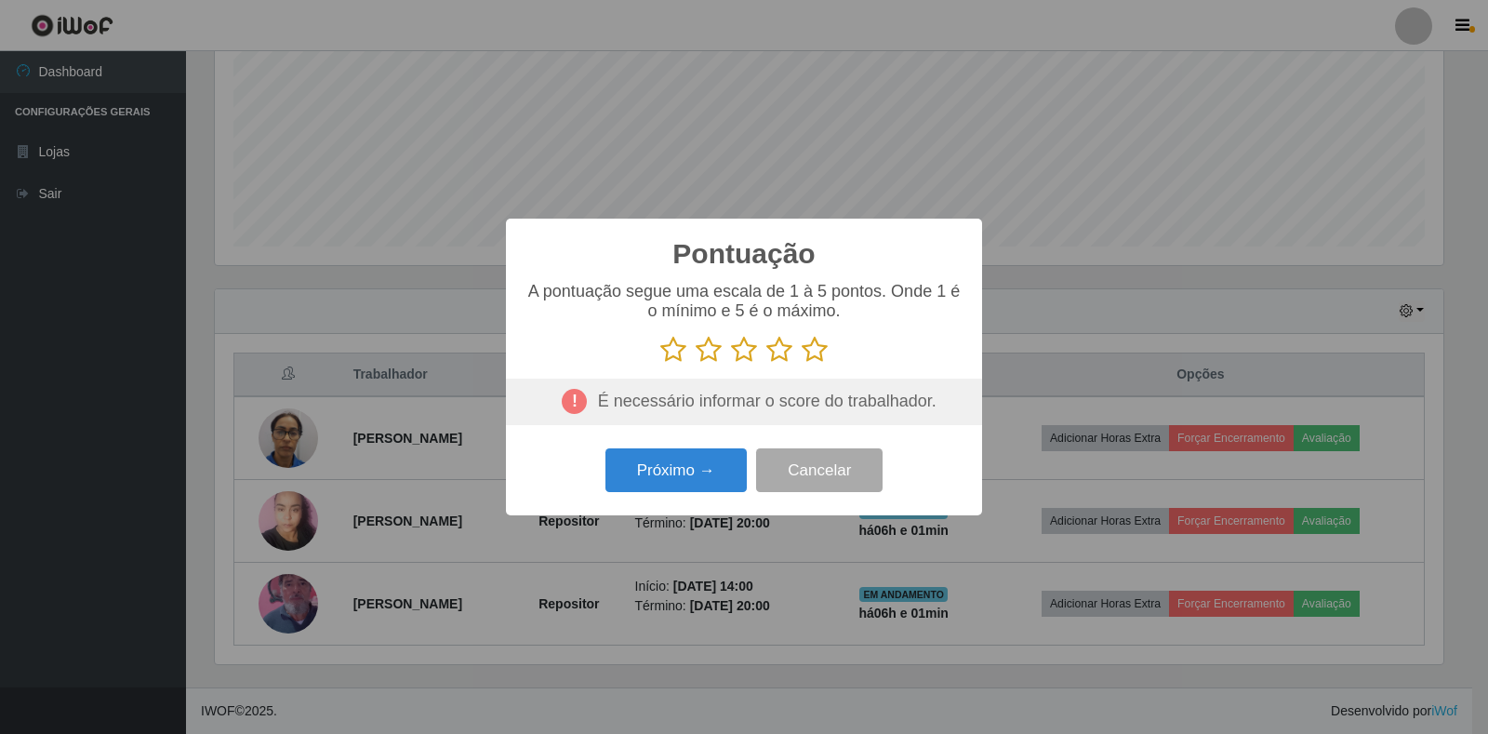
click at [808, 350] on icon at bounding box center [815, 350] width 26 height 28
click at [802, 364] on input "radio" at bounding box center [802, 364] width 0 height 0
click at [707, 477] on button "Próximo →" at bounding box center [676, 470] width 141 height 44
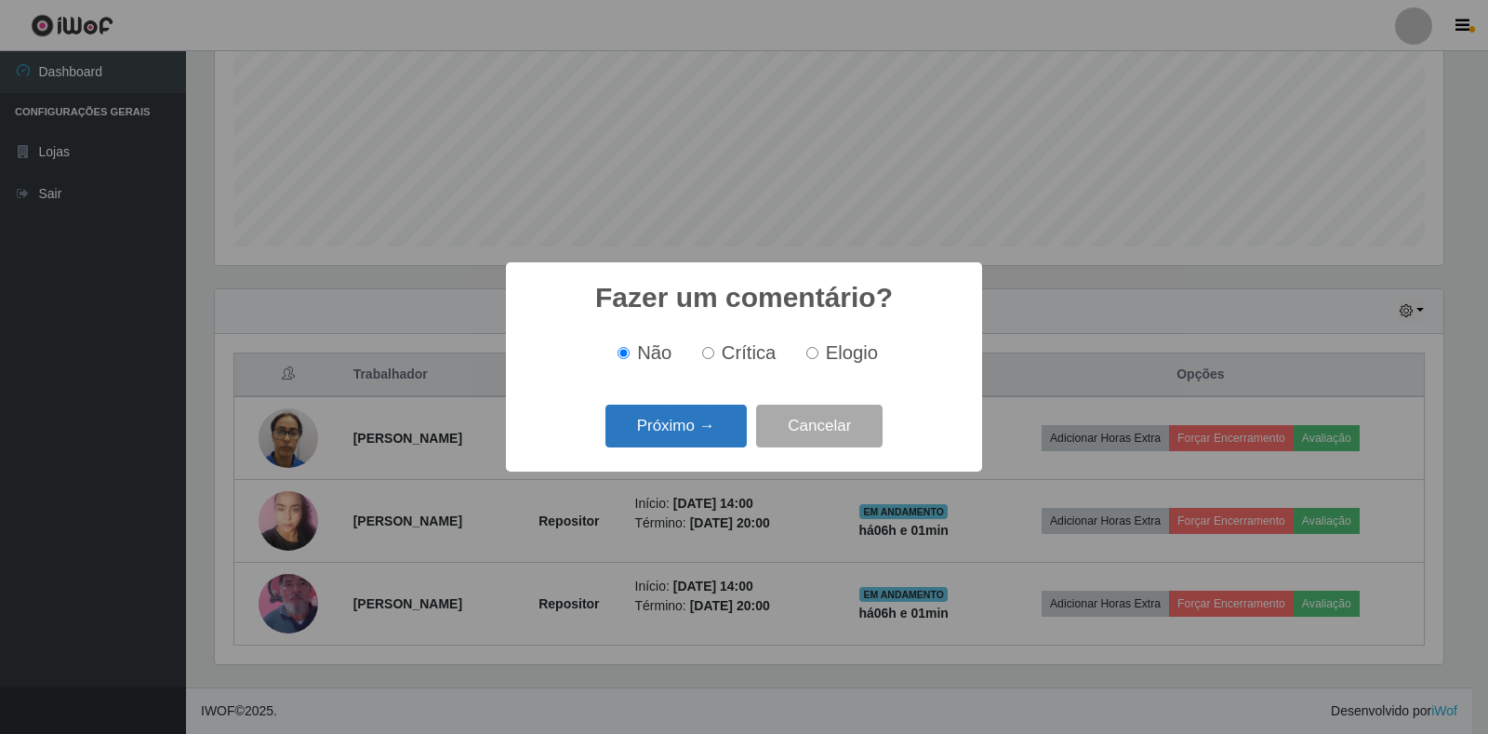
click at [707, 438] on button "Próximo →" at bounding box center [676, 427] width 141 height 44
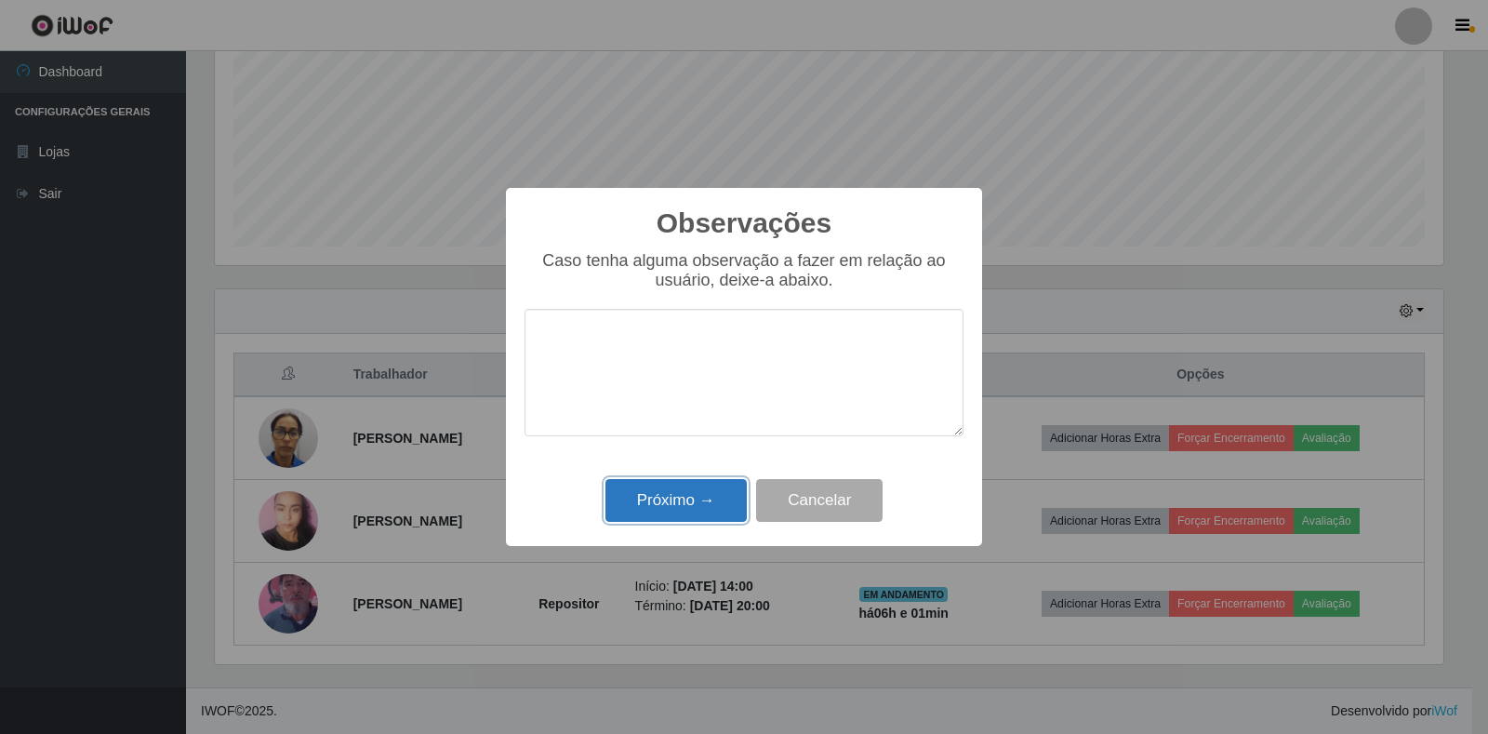
click at [701, 500] on button "Próximo →" at bounding box center [676, 501] width 141 height 44
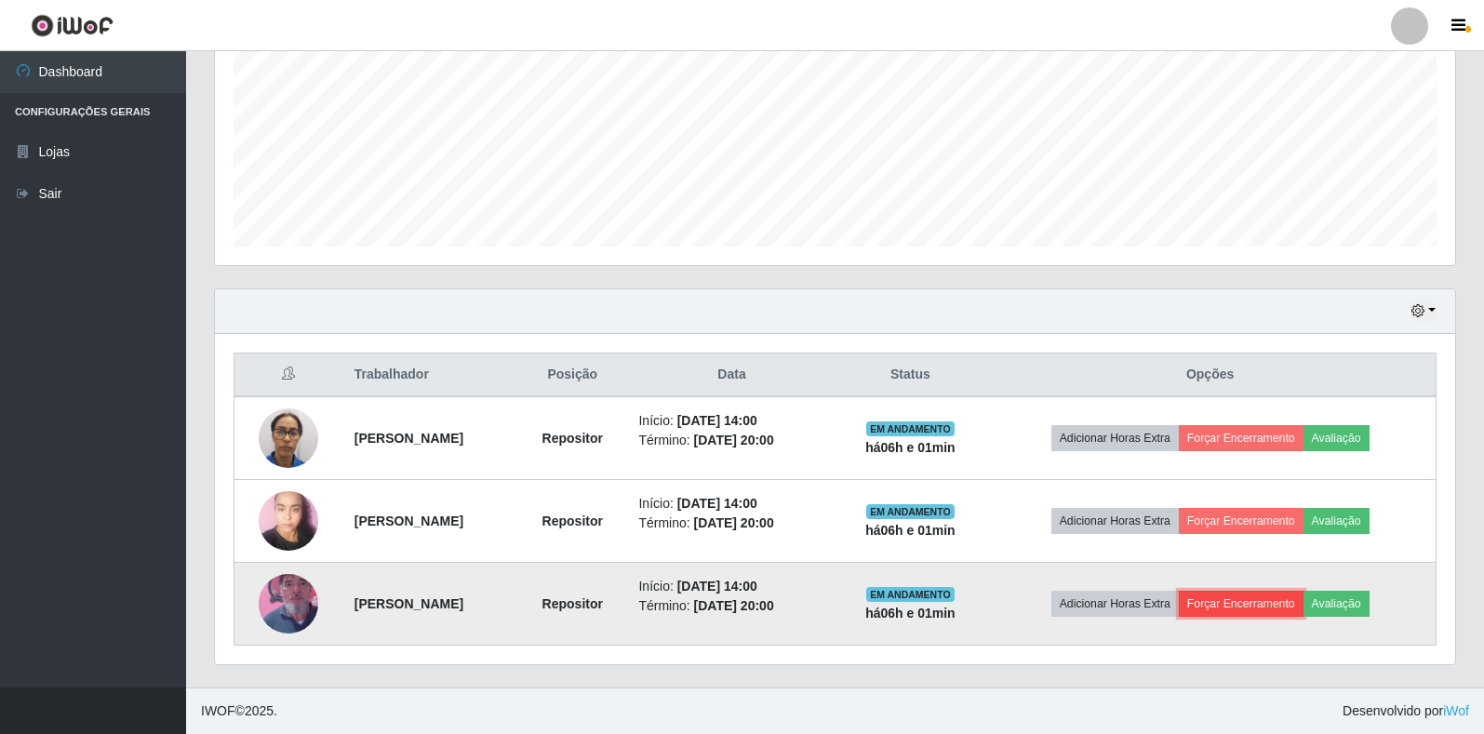
click at [1275, 599] on button "Forçar Encerramento" at bounding box center [1241, 604] width 125 height 26
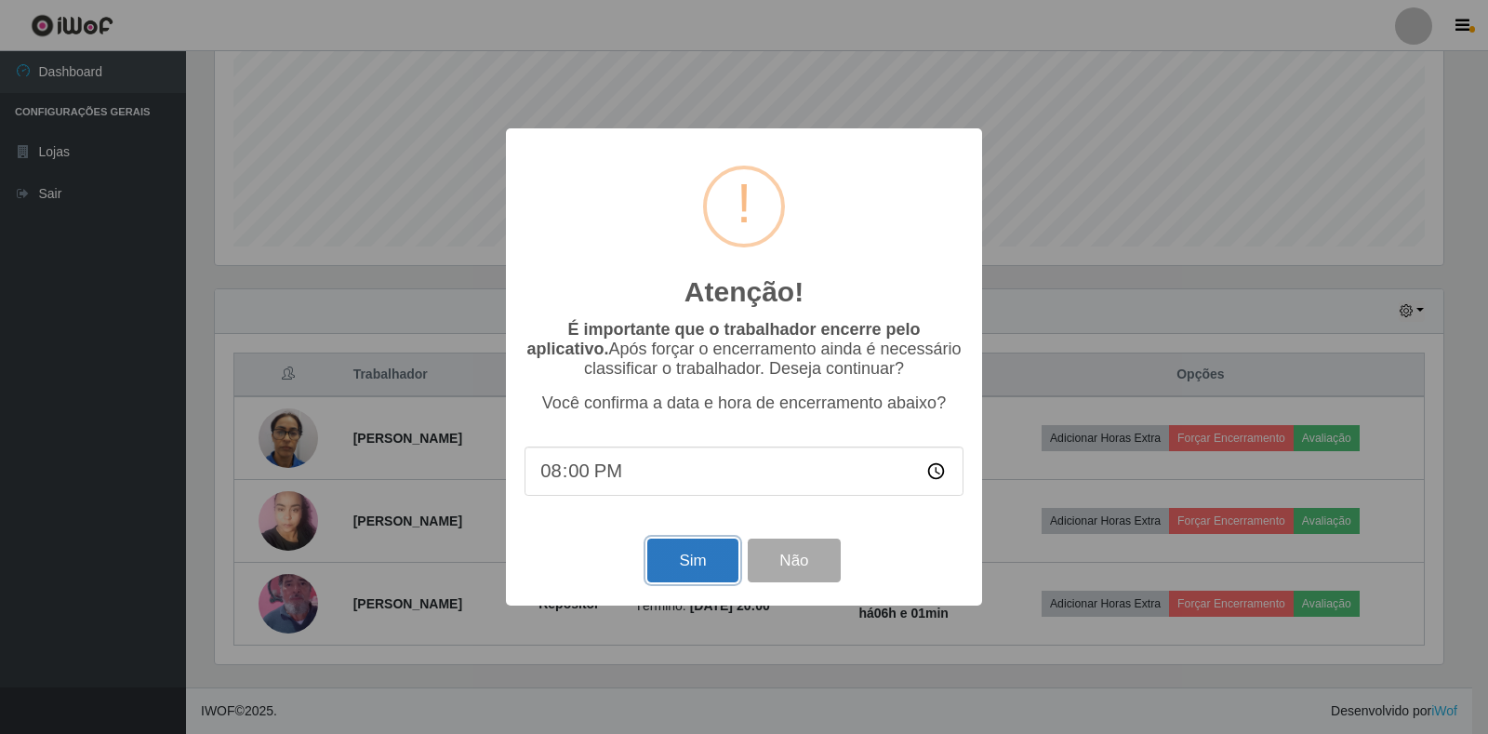
click at [700, 560] on button "Sim" at bounding box center [692, 561] width 90 height 44
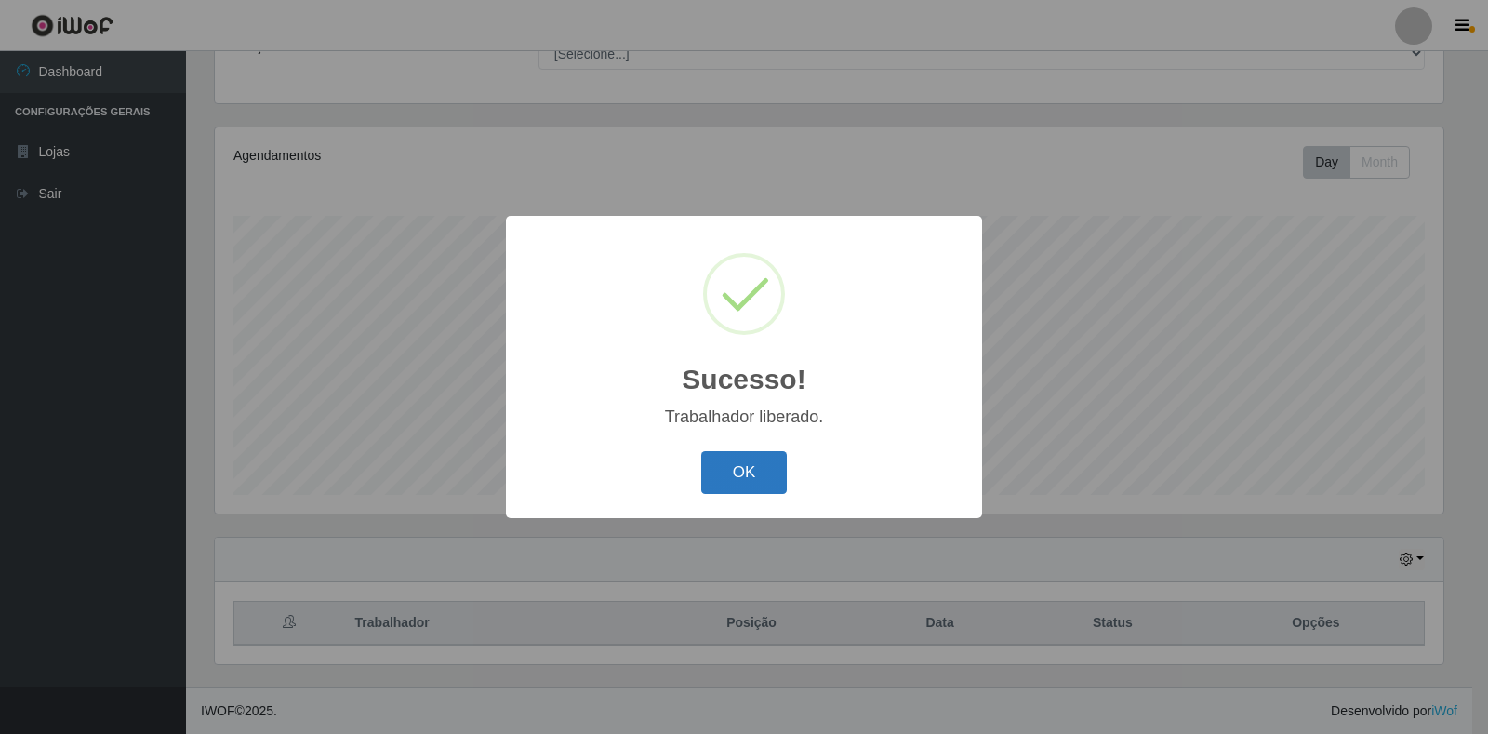
click at [734, 468] on button "OK" at bounding box center [744, 473] width 87 height 44
